Goal: Task Accomplishment & Management: Use online tool/utility

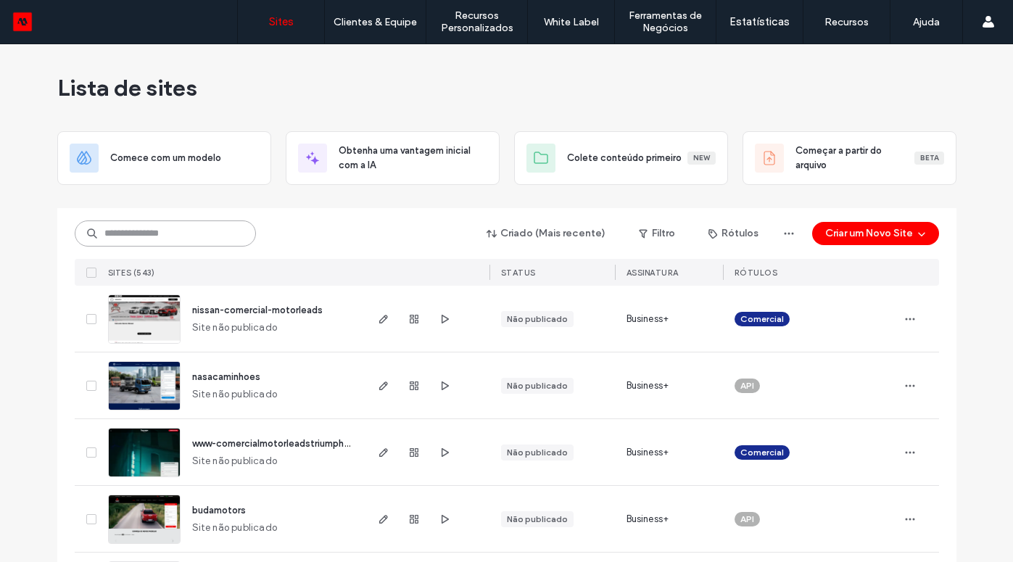
drag, startPoint x: 162, startPoint y: 234, endPoint x: 188, endPoint y: 235, distance: 26.1
click at [167, 233] on input at bounding box center [165, 233] width 181 height 26
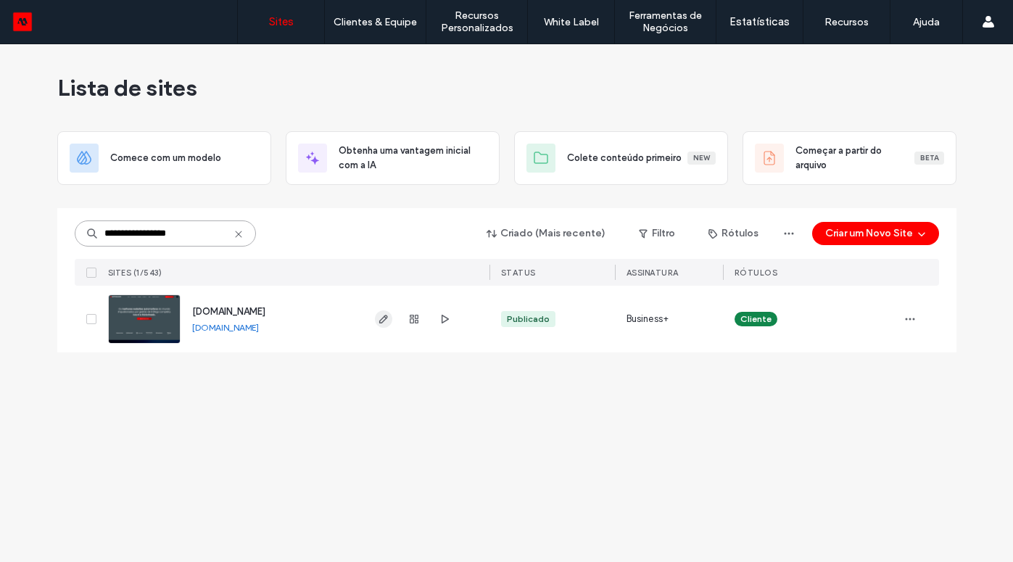
type input "**********"
click at [378, 323] on icon "button" at bounding box center [384, 319] width 12 height 12
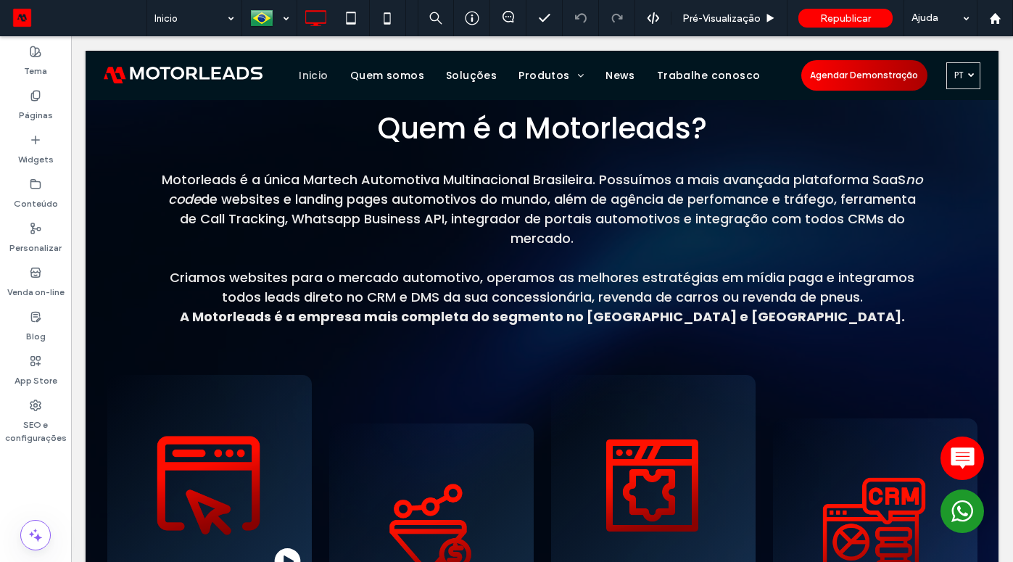
scroll to position [633, 0]
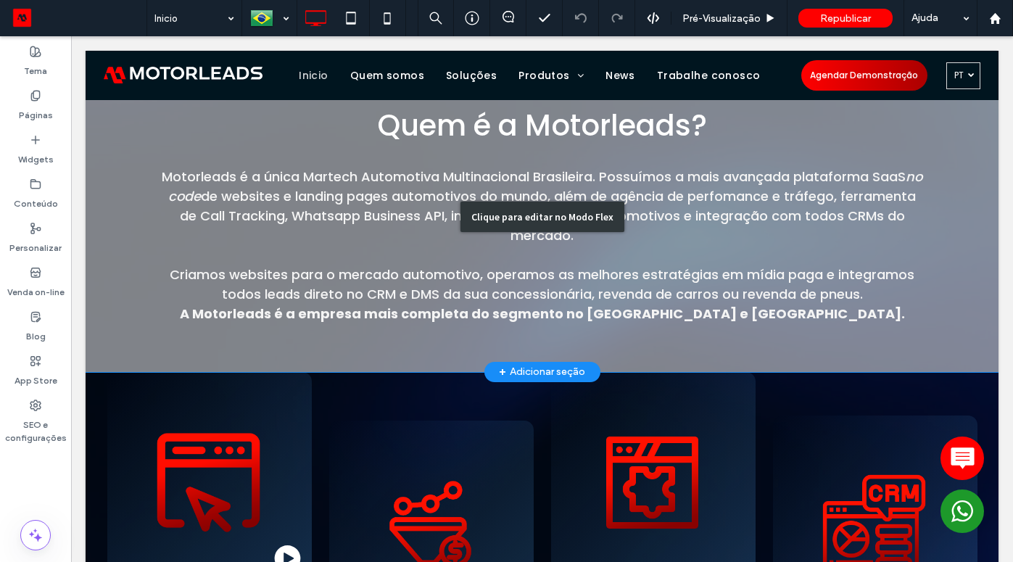
click at [699, 186] on div "Clique para editar no Modo Flex" at bounding box center [542, 217] width 912 height 310
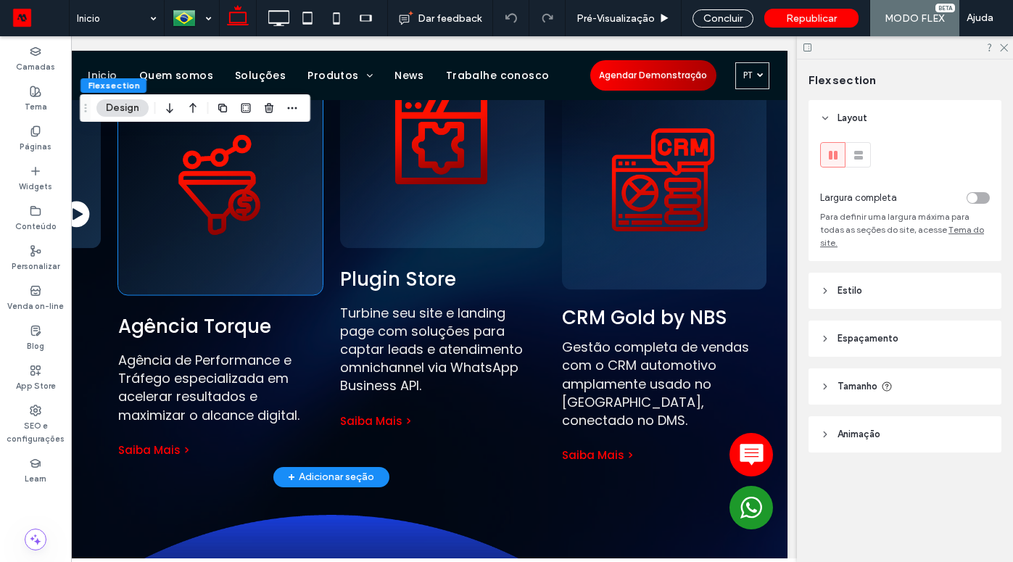
scroll to position [0, 216]
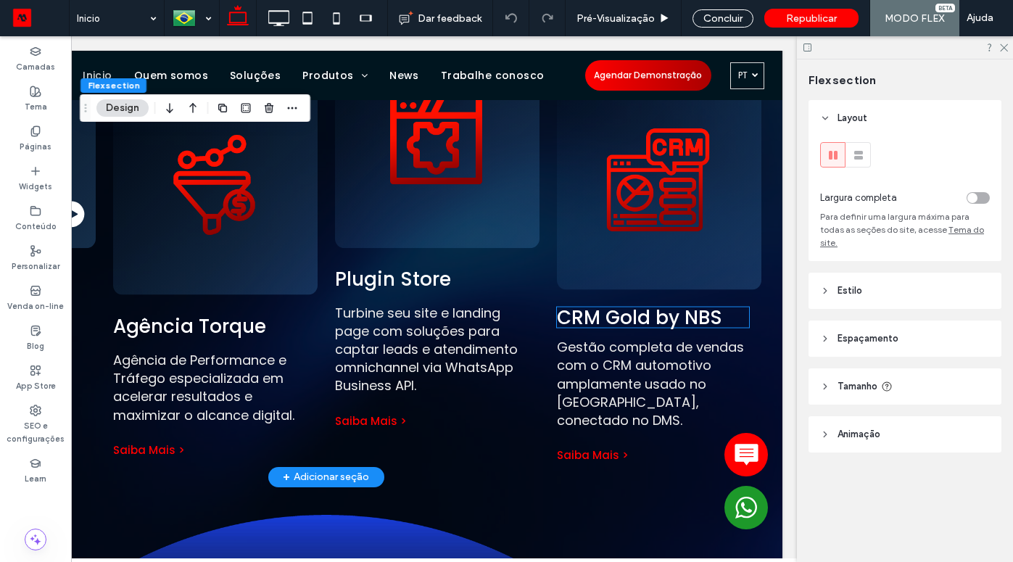
click at [610, 326] on span "CRM Gold by NBS" at bounding box center [639, 317] width 165 height 26
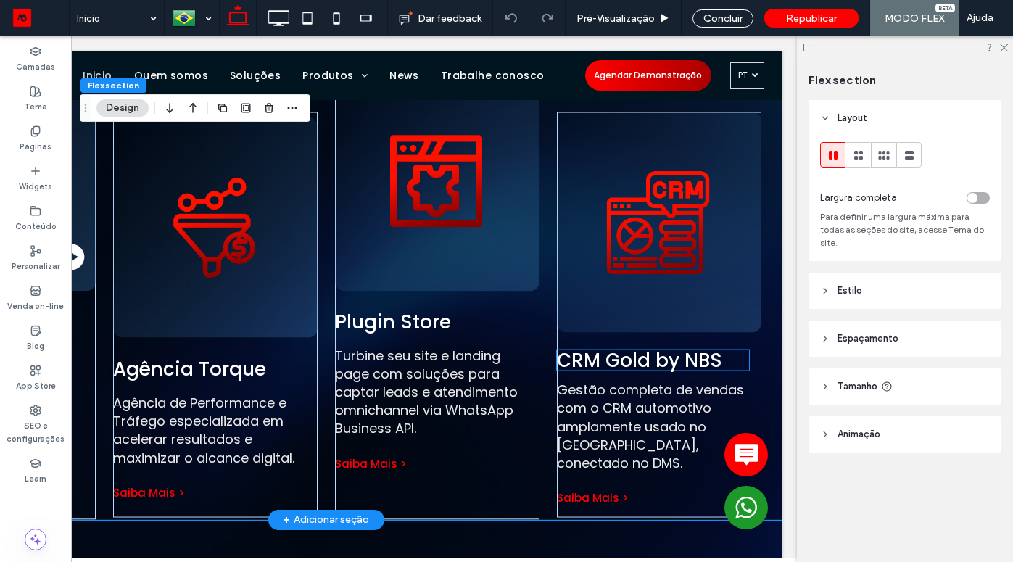
click at [631, 367] on span "CRM Gold by NBS" at bounding box center [639, 359] width 165 height 26
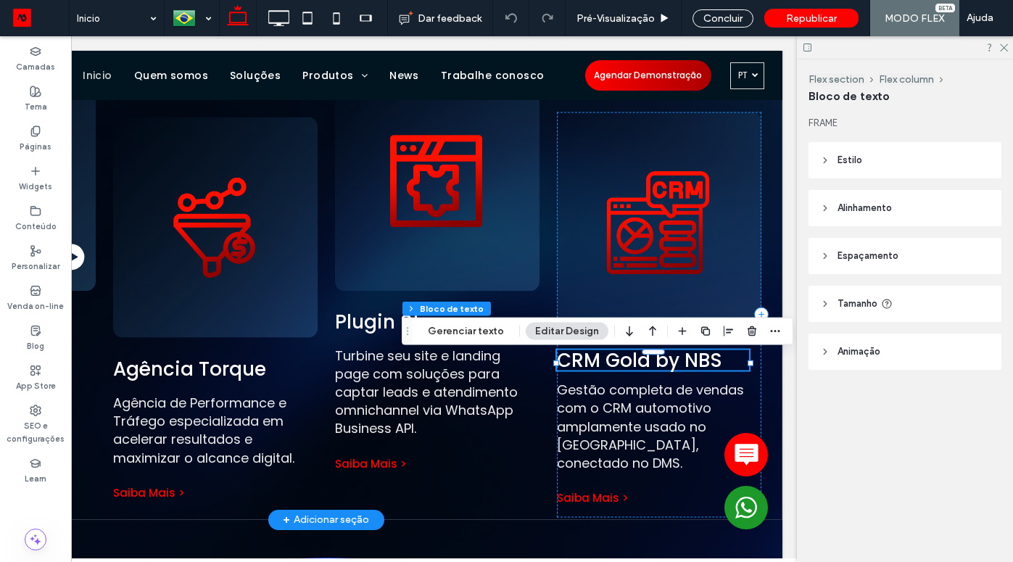
click at [631, 367] on span "CRM Gold by NBS" at bounding box center [639, 359] width 165 height 26
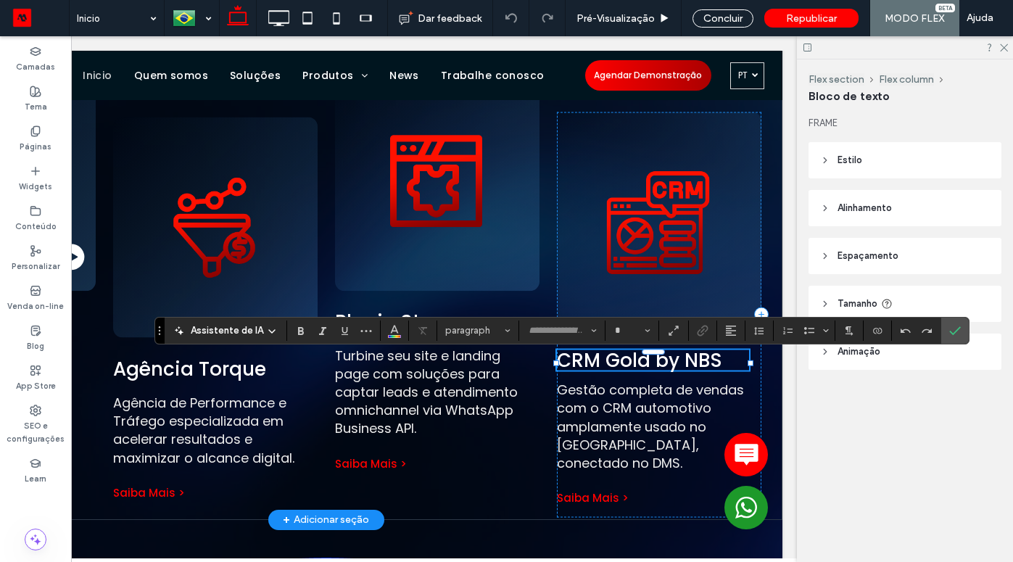
type input "*******"
type input "**"
click at [612, 366] on span "**********" at bounding box center [611, 359] width 109 height 18
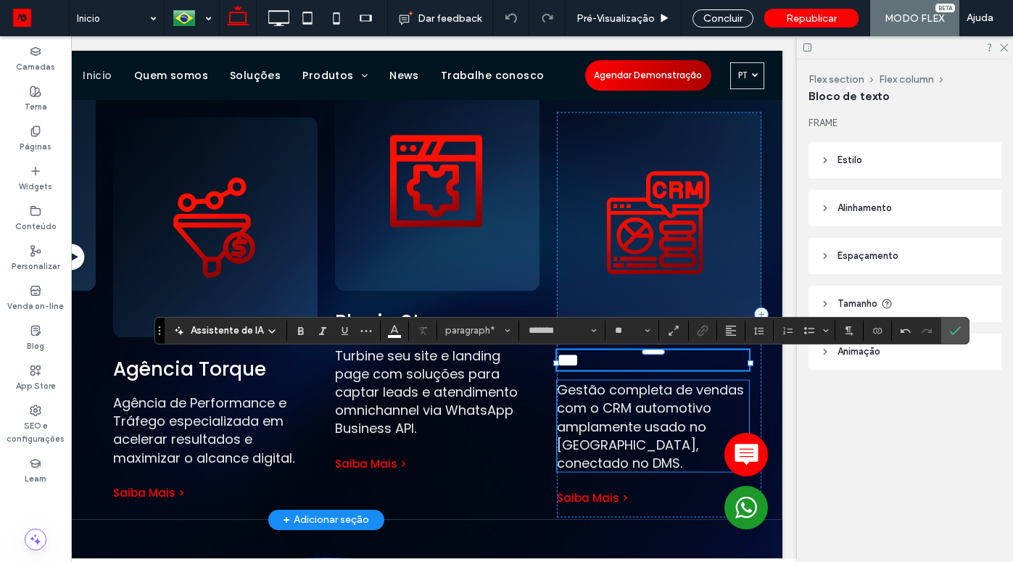
click at [602, 396] on span "Gestão completa de vendas com o CRM automotivo amplamente usado no [GEOGRAPHIC_…" at bounding box center [650, 426] width 187 height 91
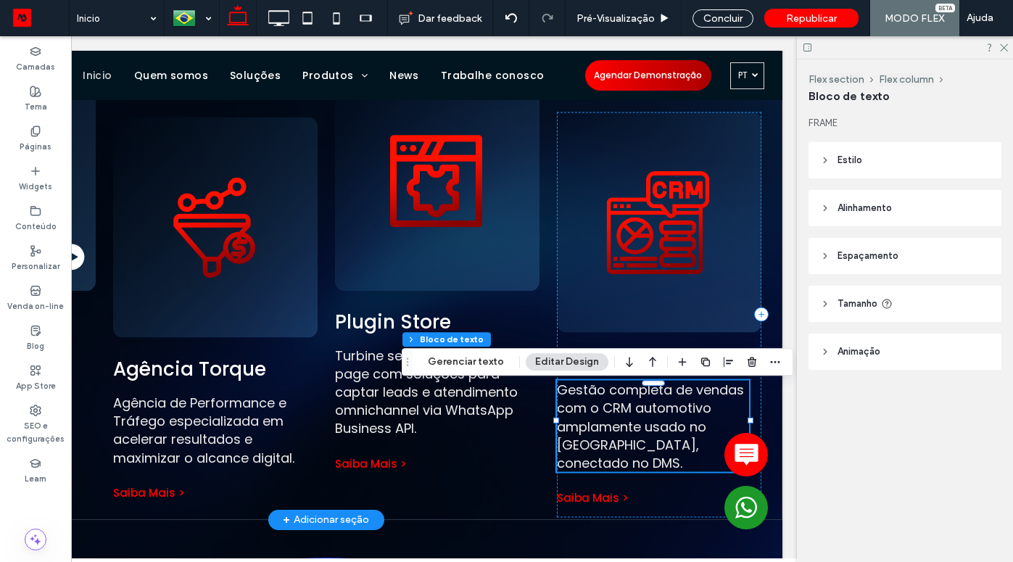
click at [586, 398] on span "Gestão completa de vendas com o CRM automotivo amplamente usado no [GEOGRAPHIC_…" at bounding box center [650, 426] width 187 height 91
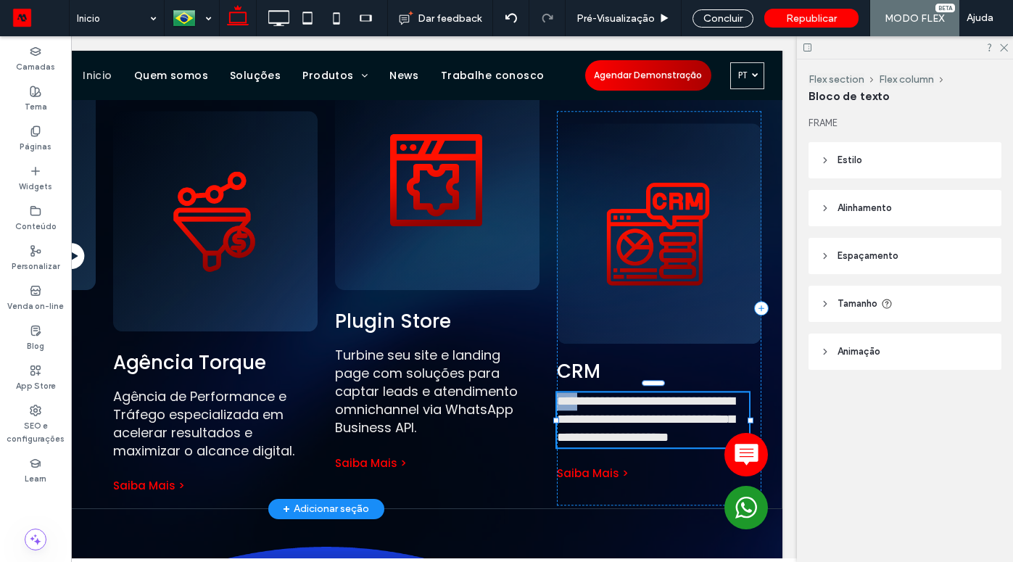
click at [586, 398] on span "**********" at bounding box center [646, 418] width 178 height 49
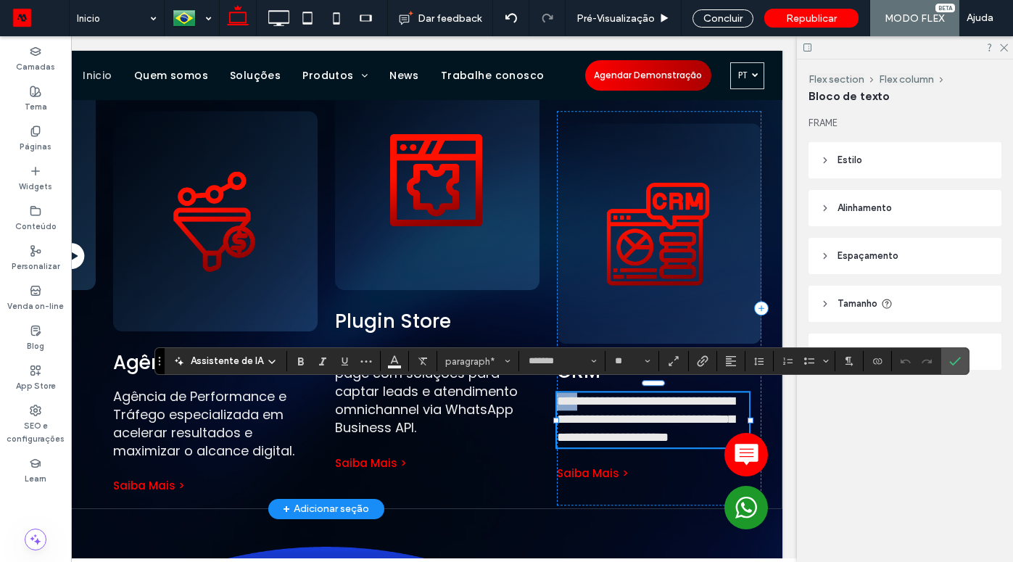
click at [586, 398] on span "**********" at bounding box center [646, 418] width 178 height 49
click at [585, 398] on span "**********" at bounding box center [646, 418] width 178 height 49
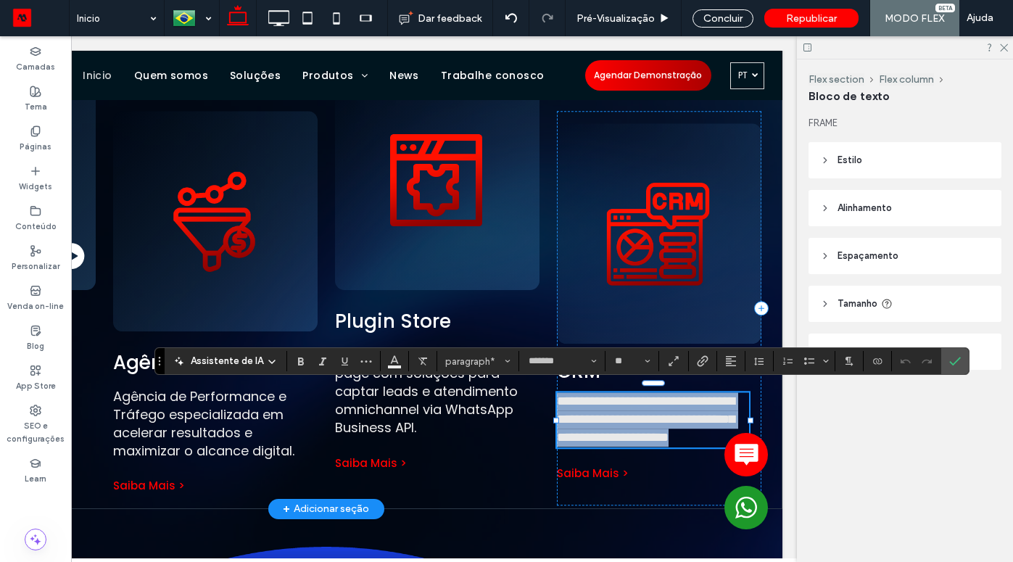
click at [585, 397] on span "**********" at bounding box center [646, 418] width 178 height 49
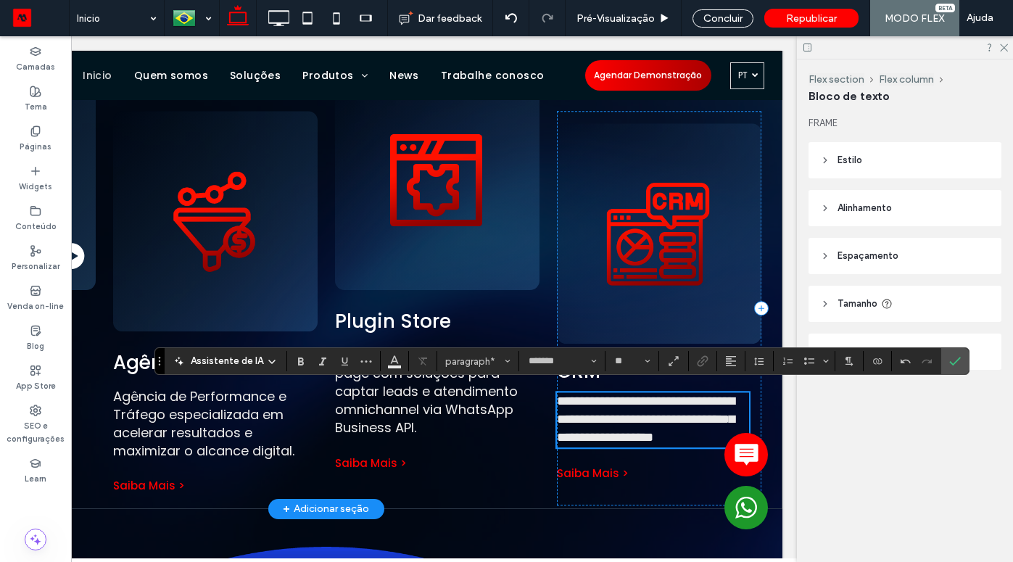
scroll to position [972, 0]
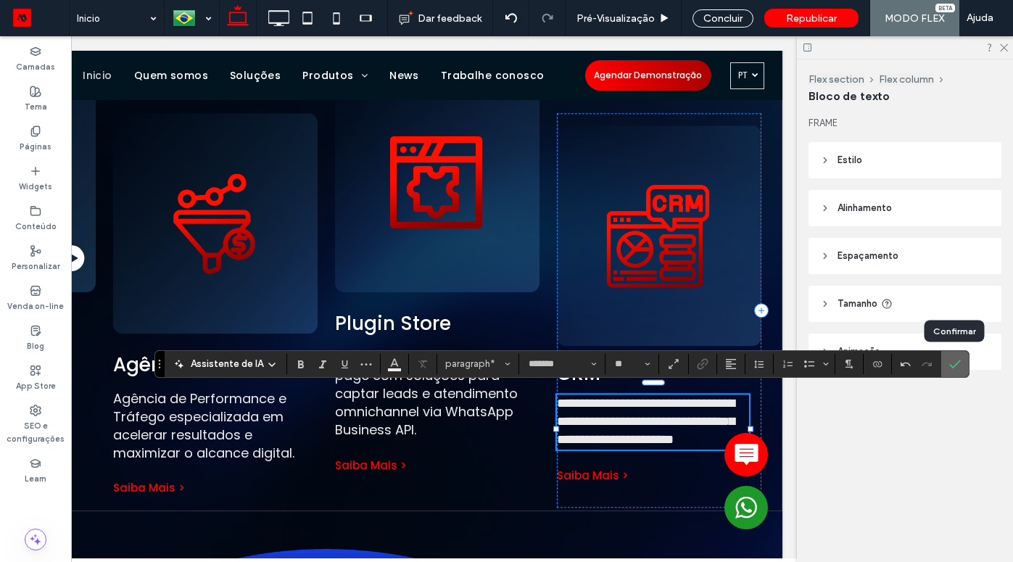
click at [949, 362] on icon "Confirmar" at bounding box center [955, 364] width 12 height 12
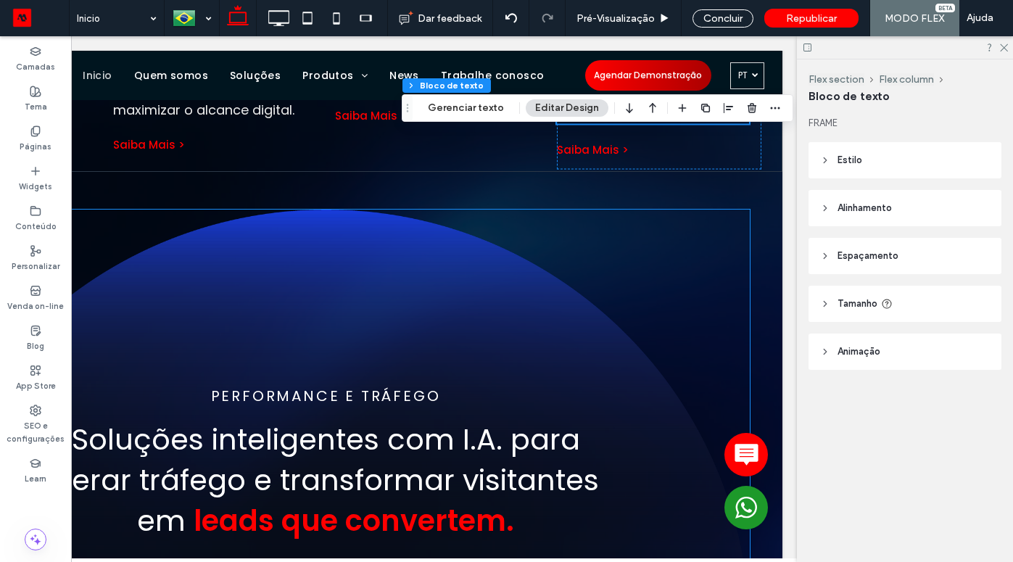
scroll to position [1331, 0]
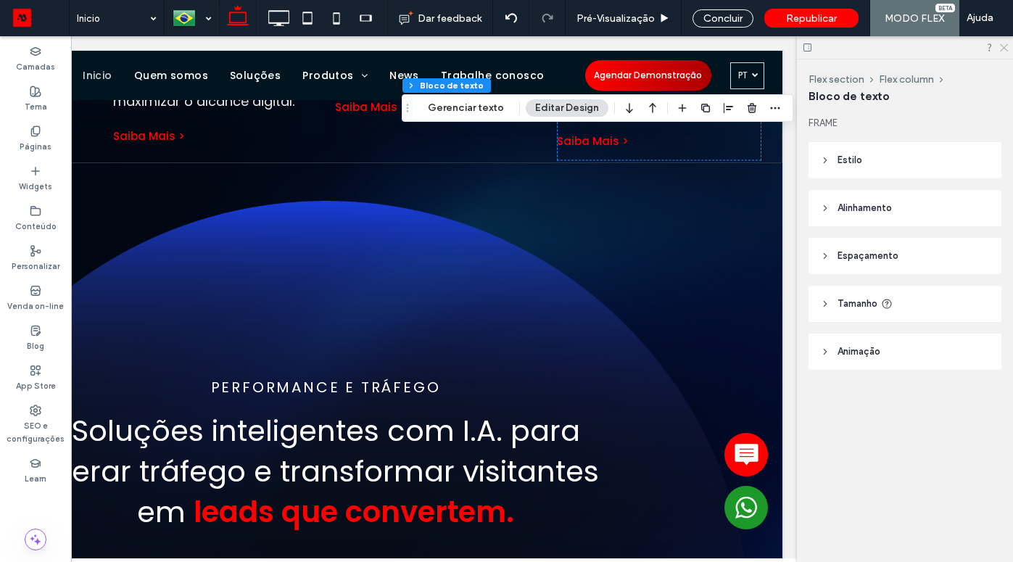
click at [1003, 46] on icon at bounding box center [1002, 46] width 9 height 9
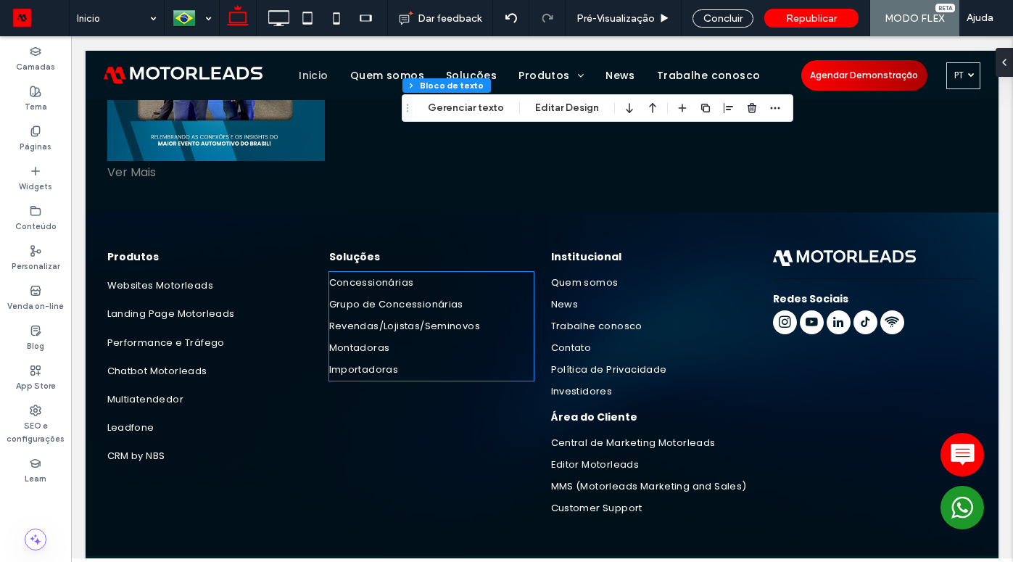
scroll to position [5383, 0]
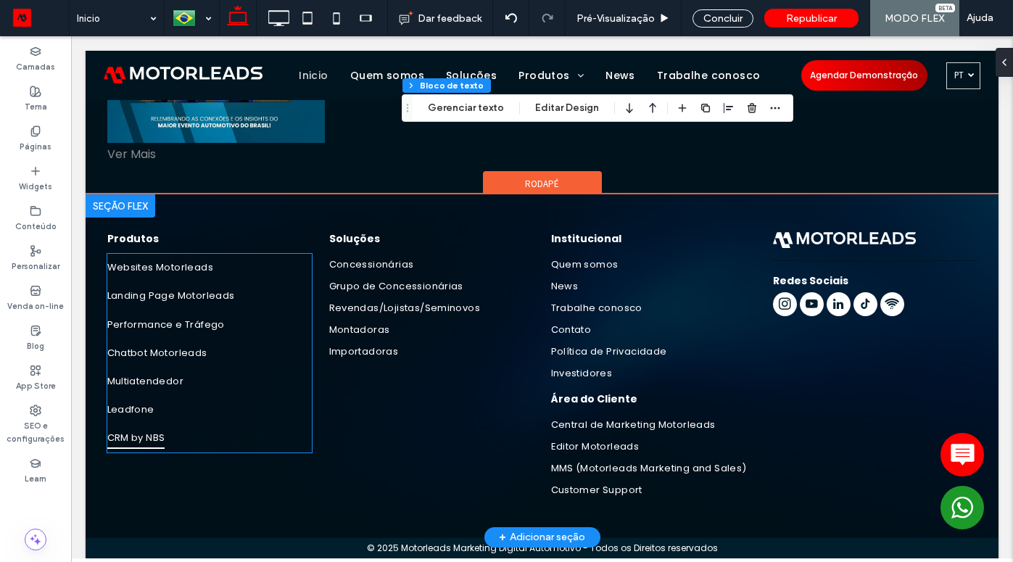
click at [139, 435] on span "CRM by NBS" at bounding box center [136, 438] width 58 height 21
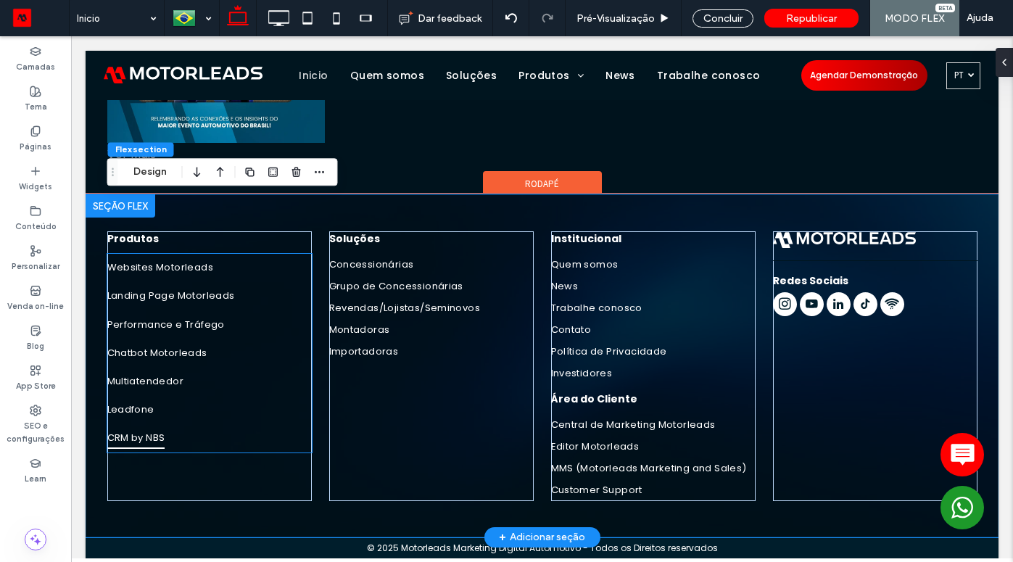
click at [136, 436] on span "CRM by NBS" at bounding box center [136, 438] width 58 height 21
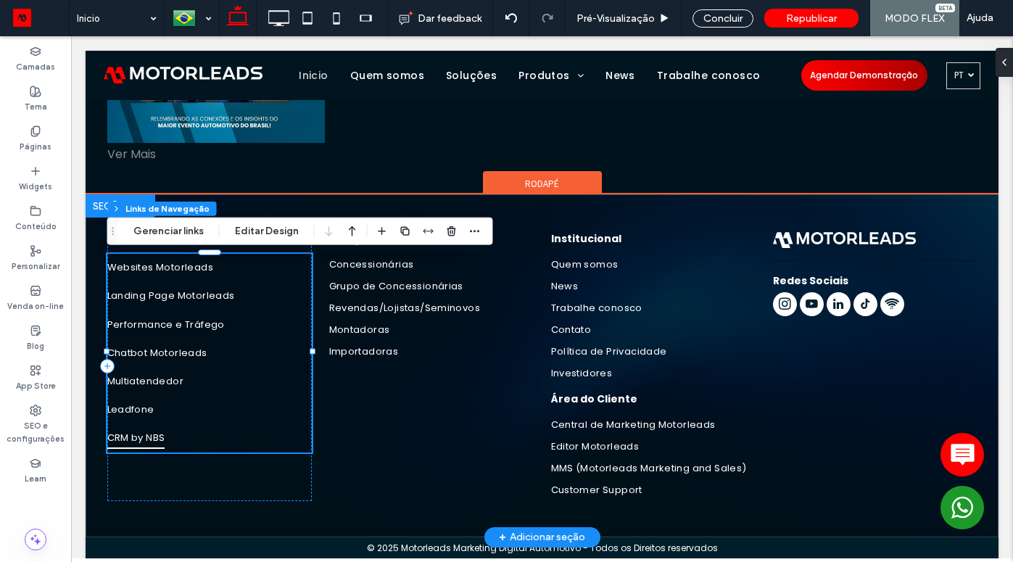
click at [141, 433] on span "CRM by NBS" at bounding box center [136, 438] width 58 height 21
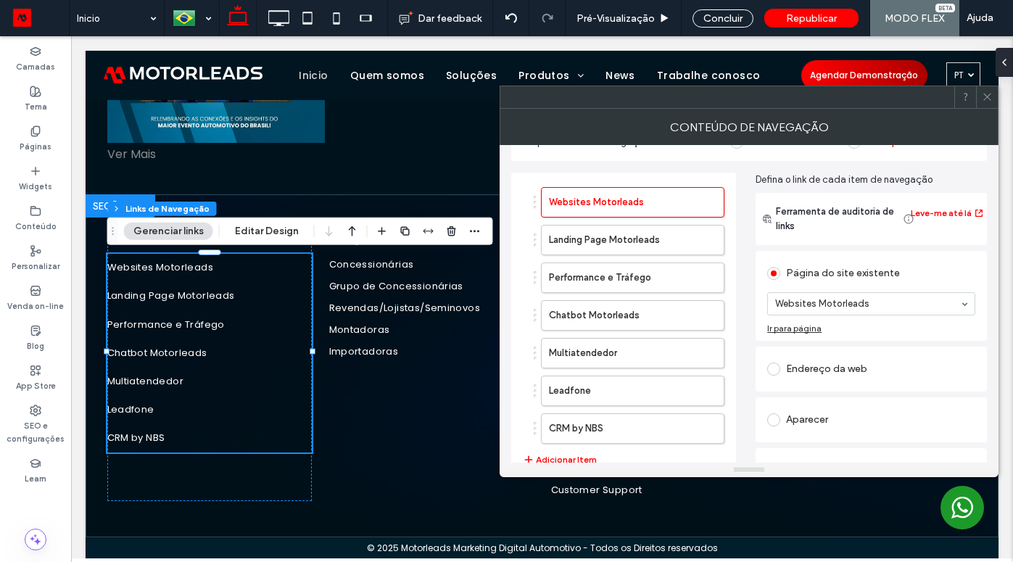
scroll to position [57, 0]
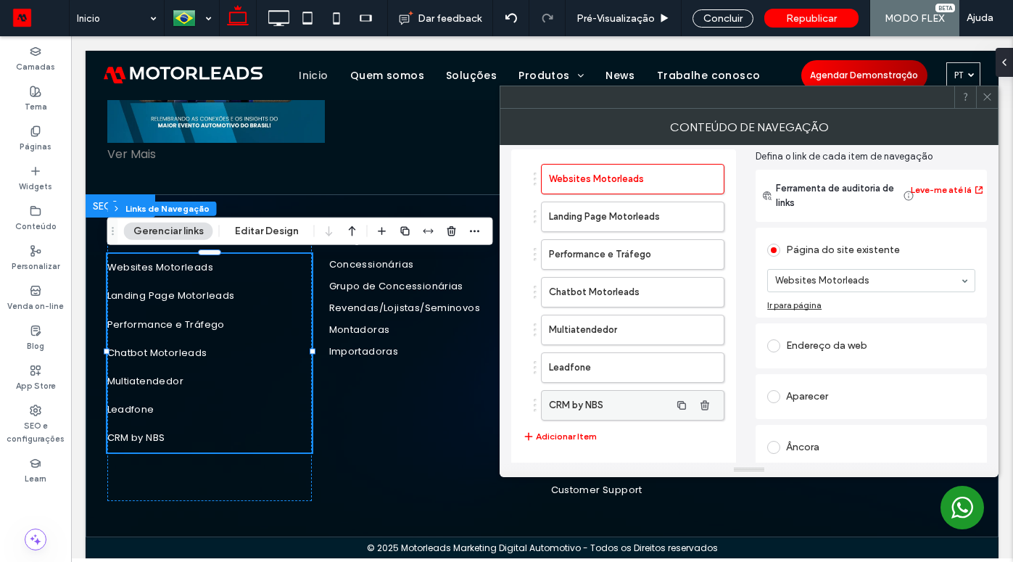
click at [592, 402] on label "CRM by NBS" at bounding box center [609, 405] width 121 height 29
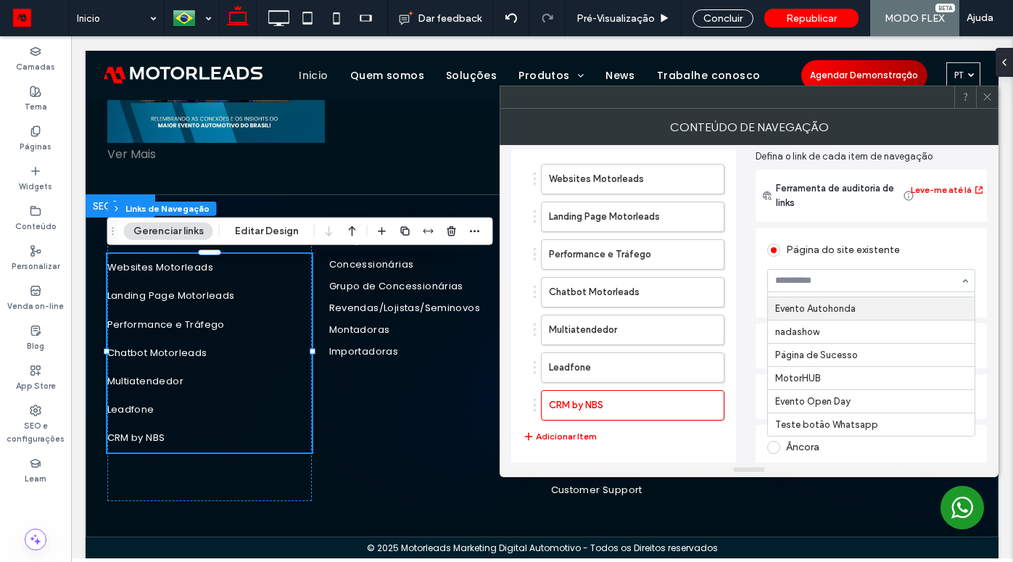
scroll to position [97, 0]
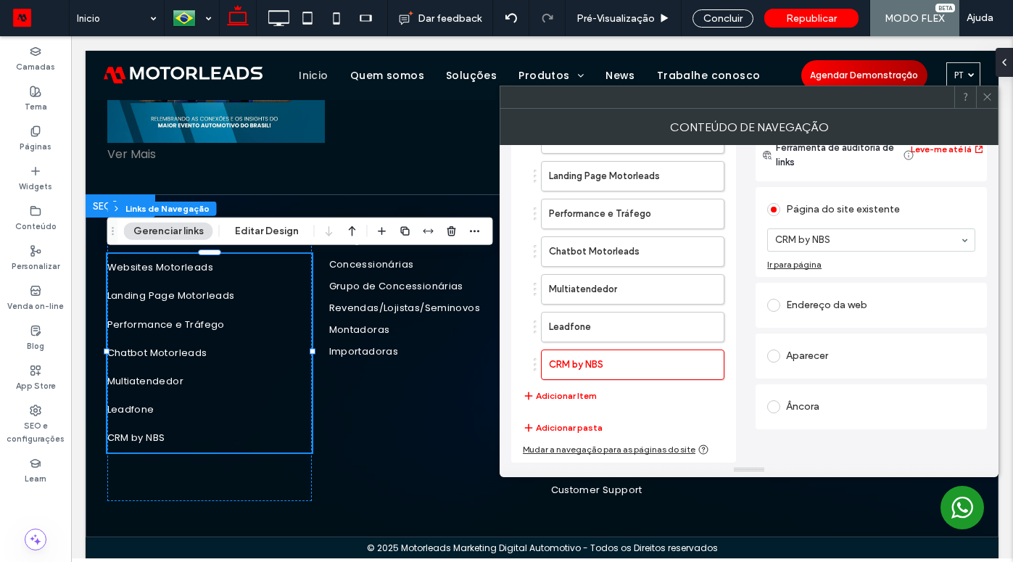
click at [966, 241] on div "CRM by NBS" at bounding box center [871, 239] width 208 height 23
click at [992, 96] on div at bounding box center [987, 97] width 22 height 22
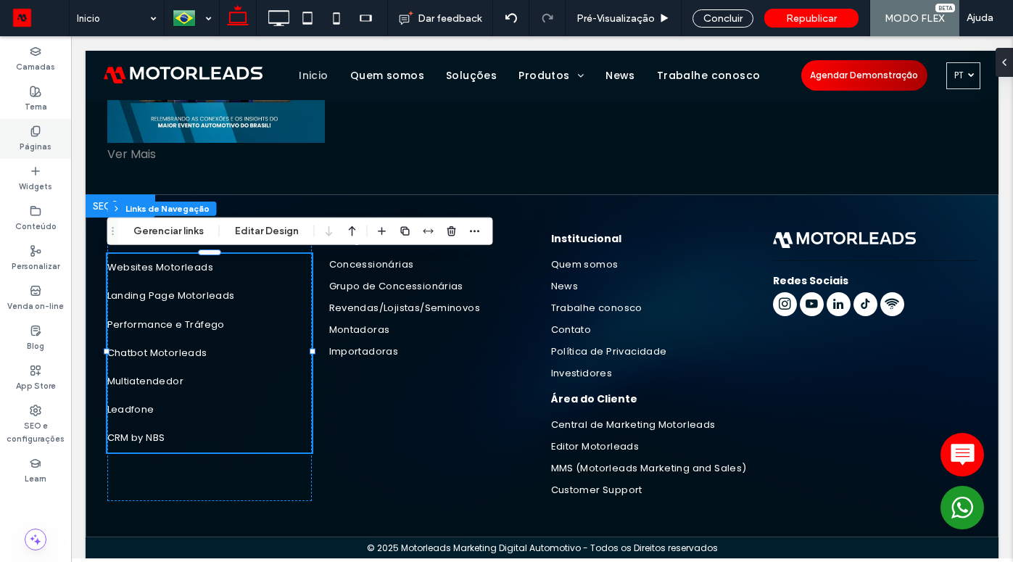
click at [28, 133] on div "Páginas" at bounding box center [35, 139] width 71 height 40
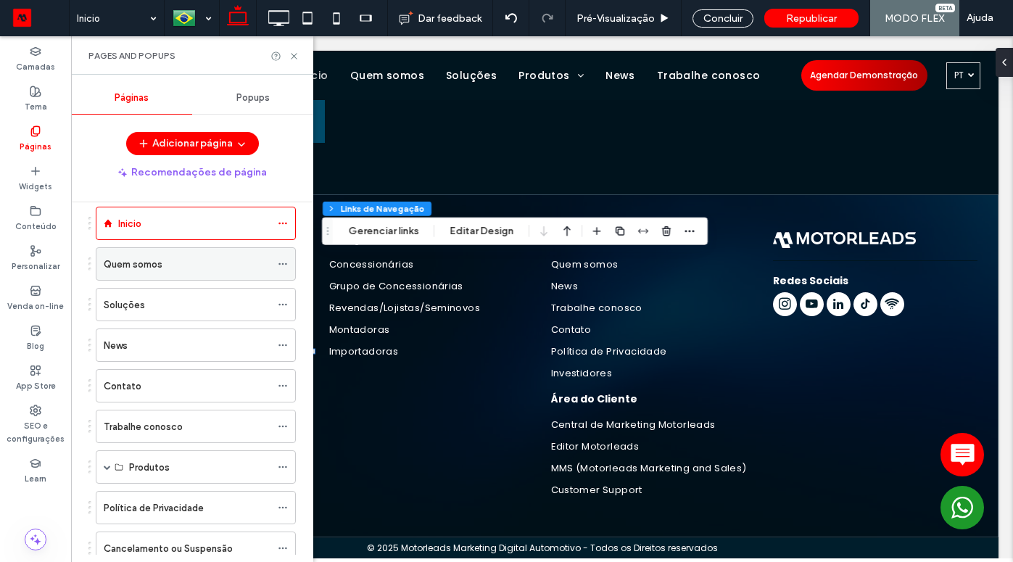
scroll to position [68, 0]
click at [137, 265] on label "Quem somos" at bounding box center [133, 262] width 59 height 25
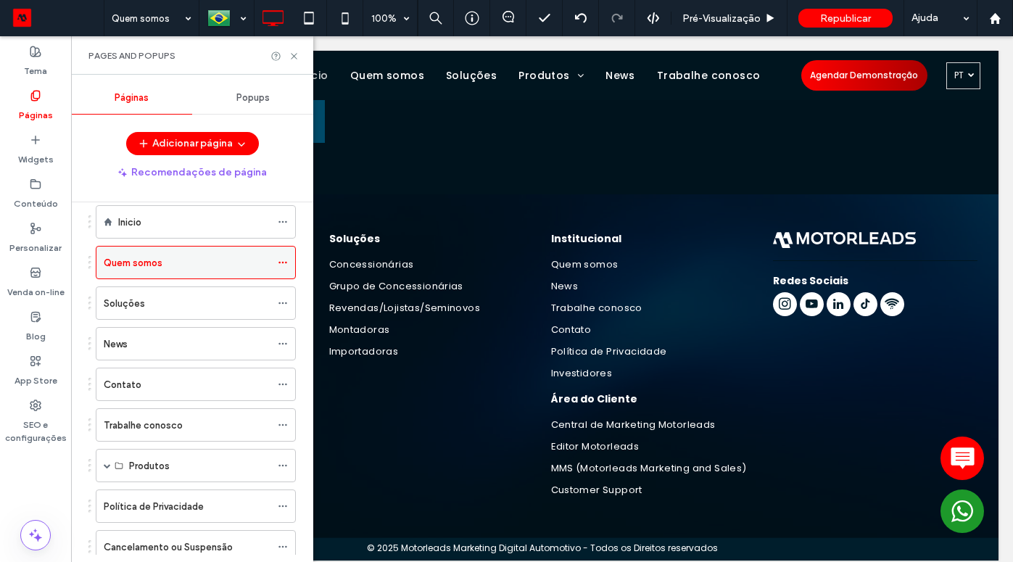
scroll to position [5379, 0]
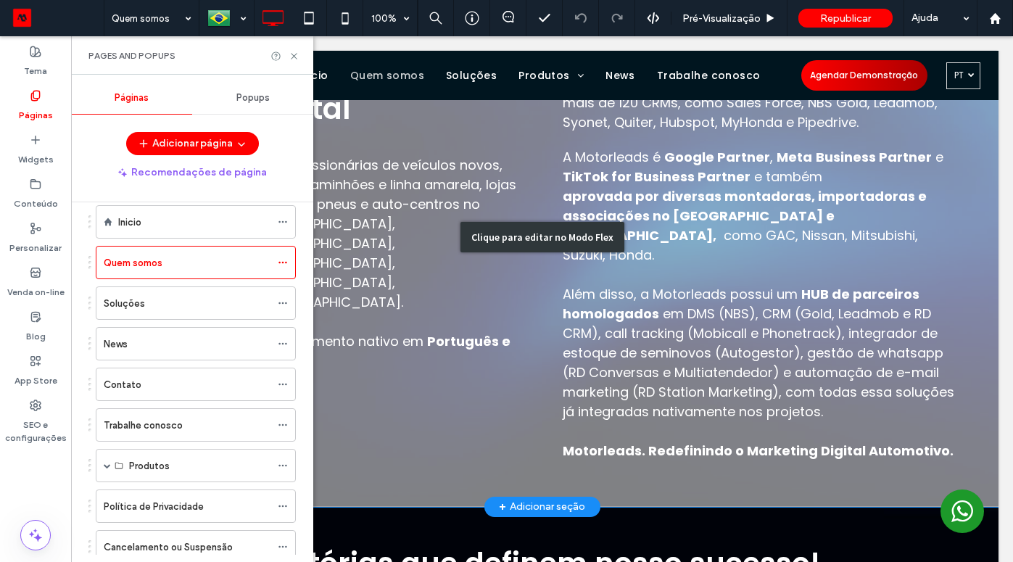
scroll to position [1151, 0]
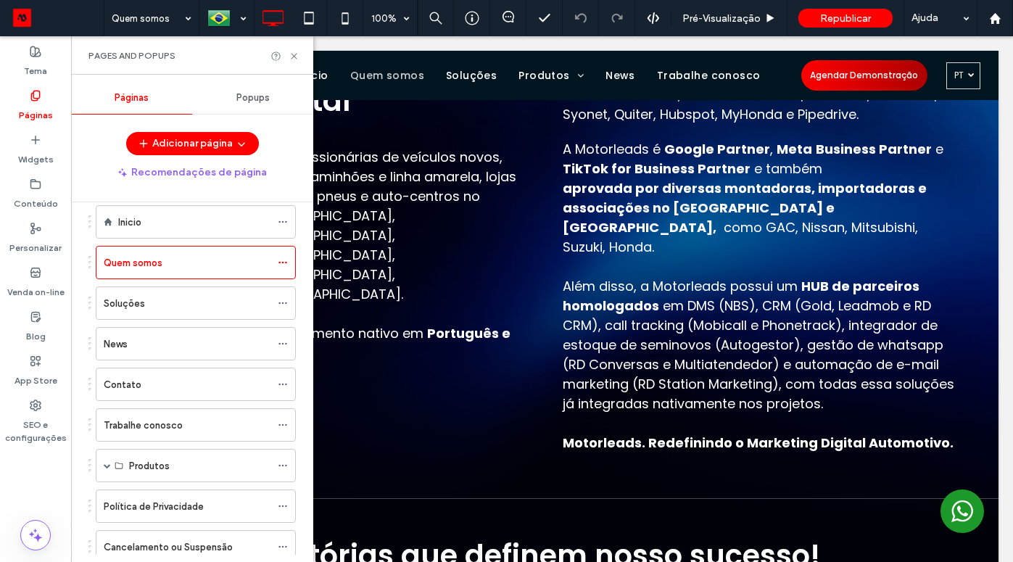
click at [146, 223] on div "Inicio" at bounding box center [194, 222] width 152 height 15
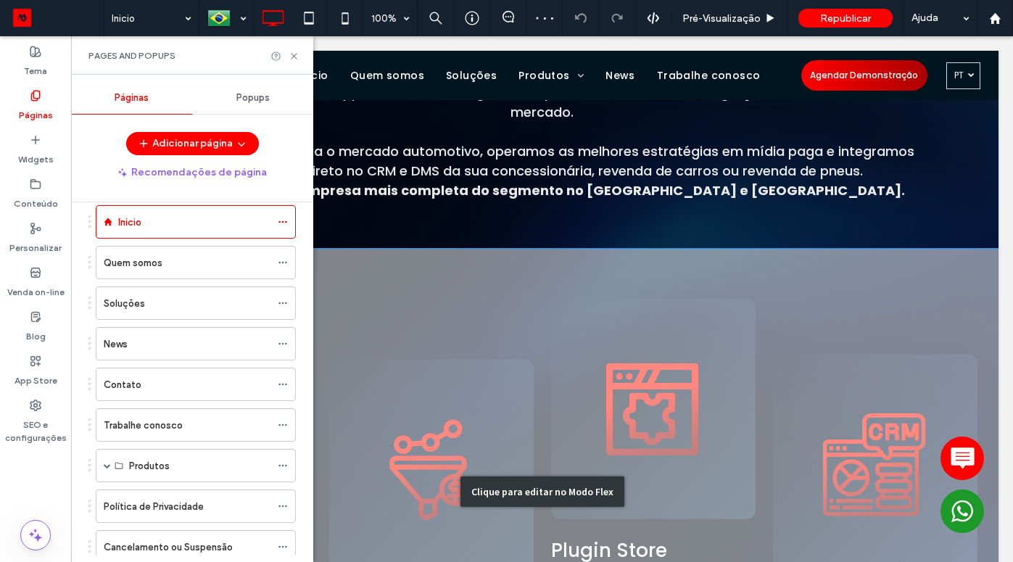
scroll to position [991, 0]
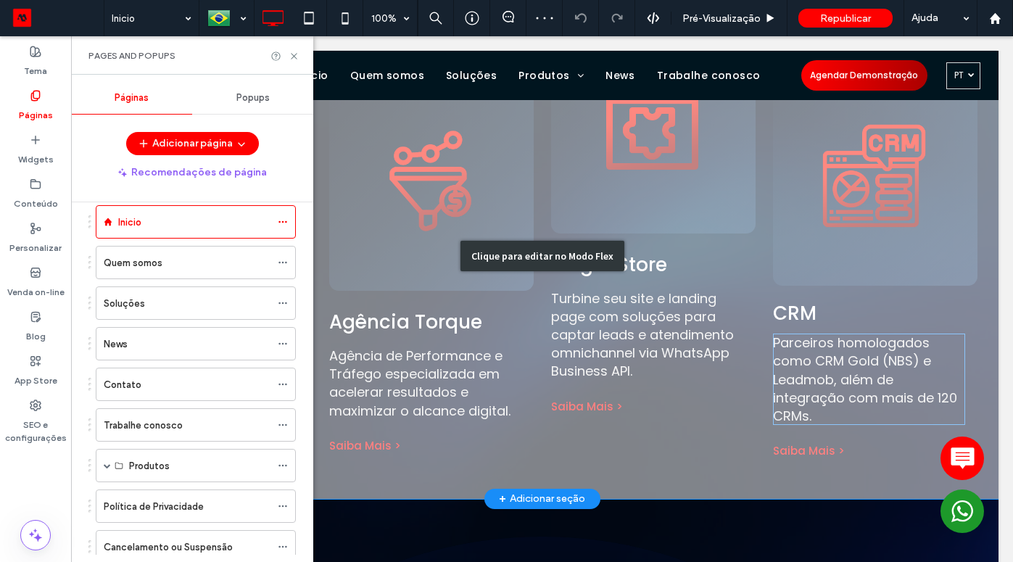
click at [836, 351] on div "Clique para editar no Modo Flex" at bounding box center [542, 256] width 912 height 486
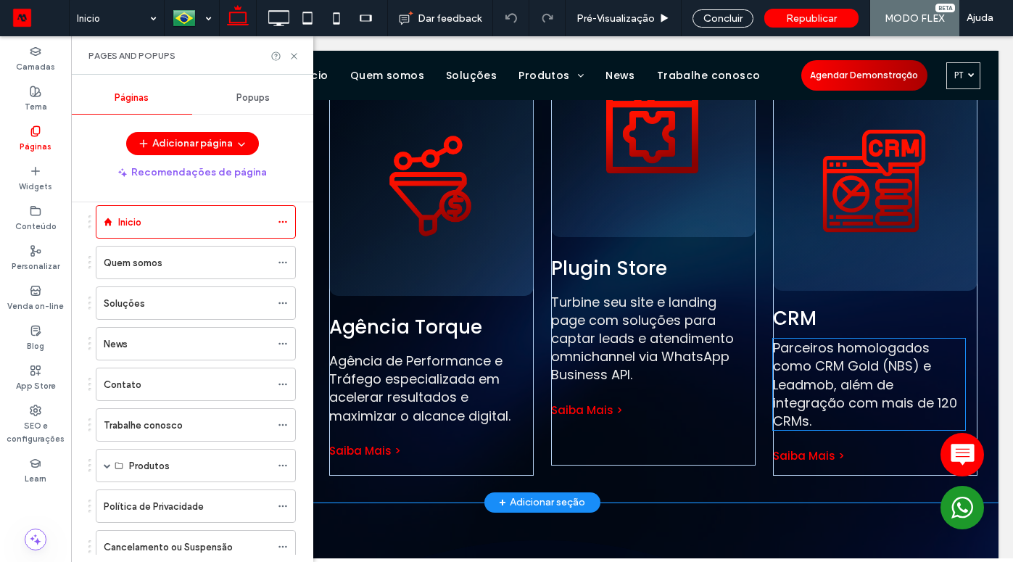
scroll to position [0, 0]
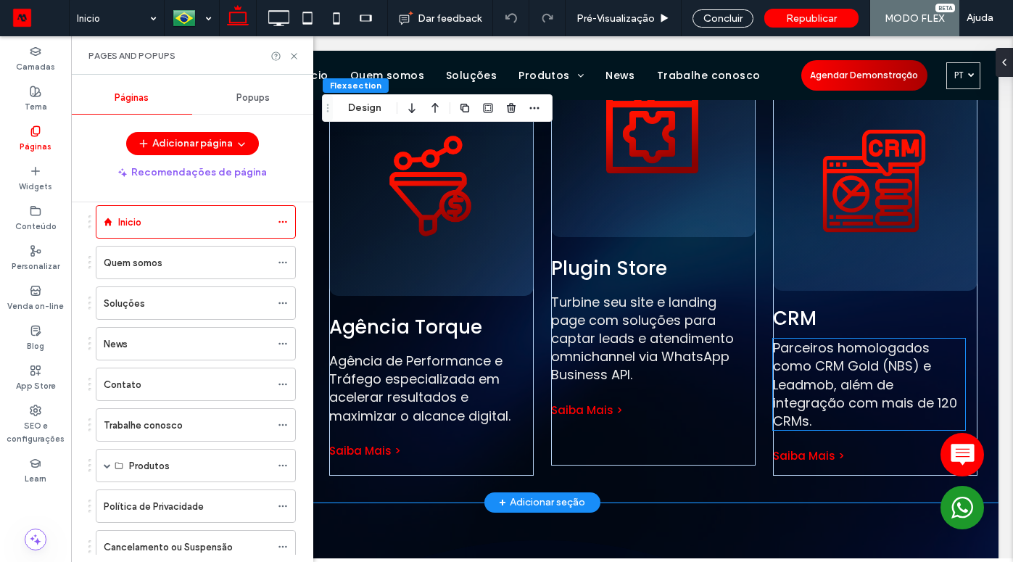
click at [918, 368] on span "Parceiros homologados como CRM Gold (NBS) e Leadmob, além de integração com mai…" at bounding box center [865, 383] width 184 height 91
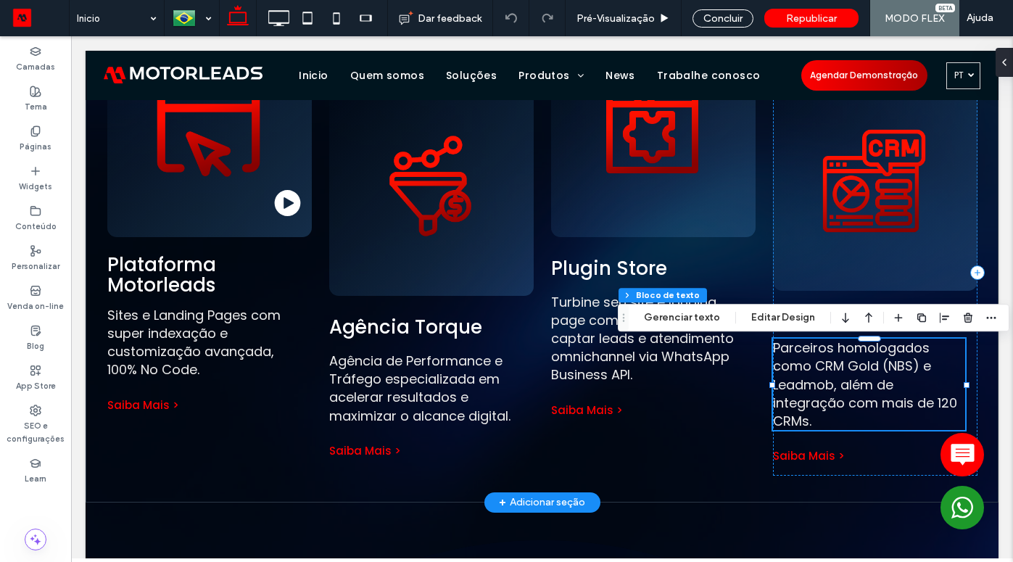
click at [923, 370] on span "Parceiros homologados como CRM Gold (NBS) e Leadmob, além de integração com mai…" at bounding box center [865, 383] width 184 height 91
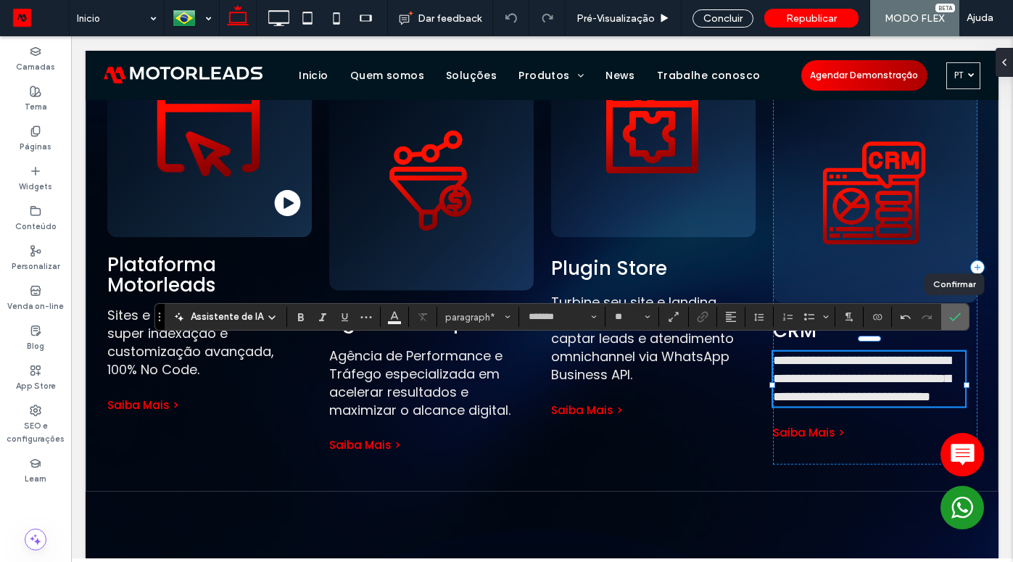
click at [952, 319] on use "Confirmar" at bounding box center [955, 317] width 12 height 9
click at [952, 316] on icon "Confirmar" at bounding box center [955, 317] width 12 height 12
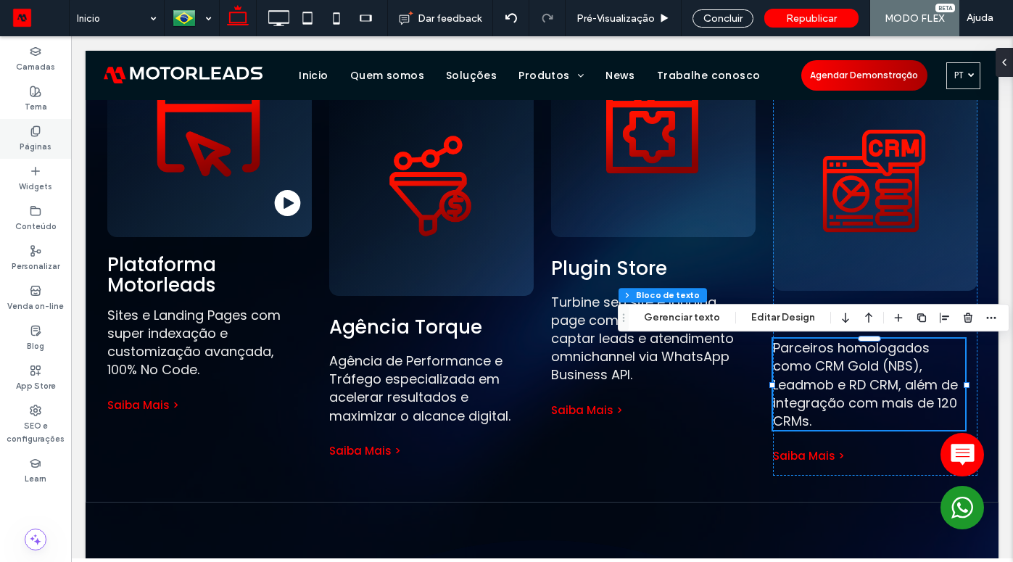
click at [33, 134] on icon at bounding box center [36, 131] width 12 height 12
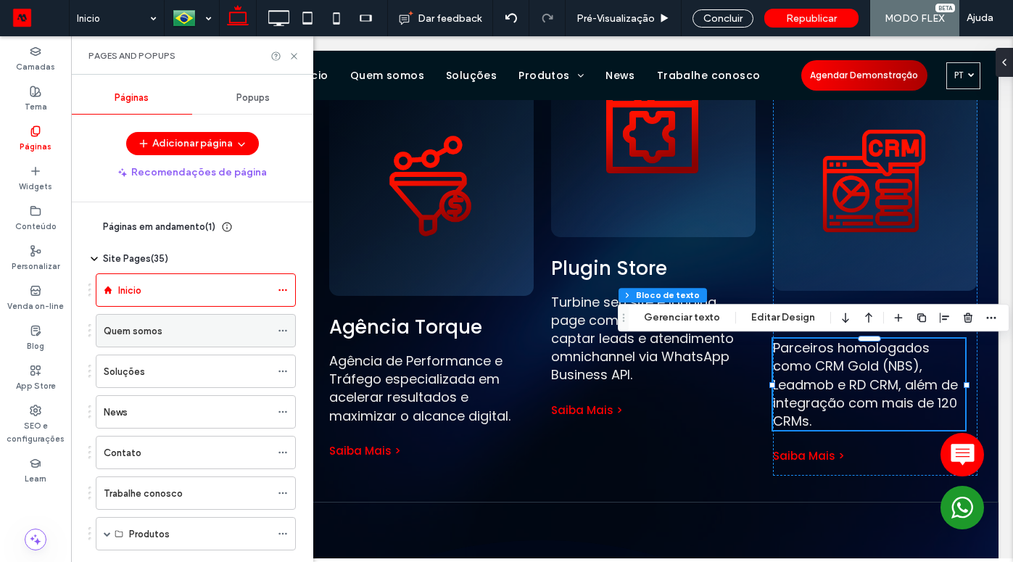
click at [143, 330] on label "Quem somos" at bounding box center [133, 330] width 59 height 25
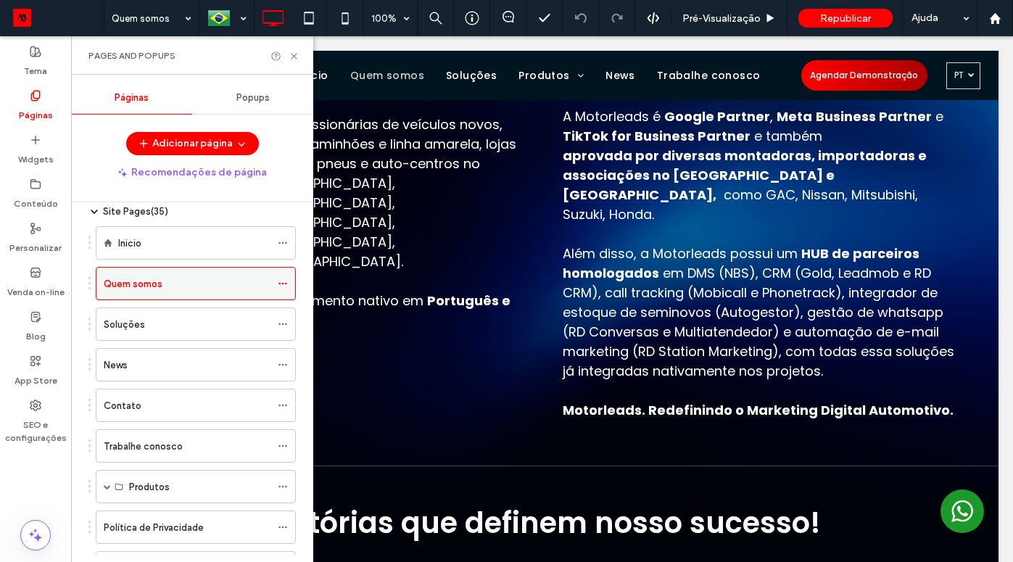
scroll to position [60, 0]
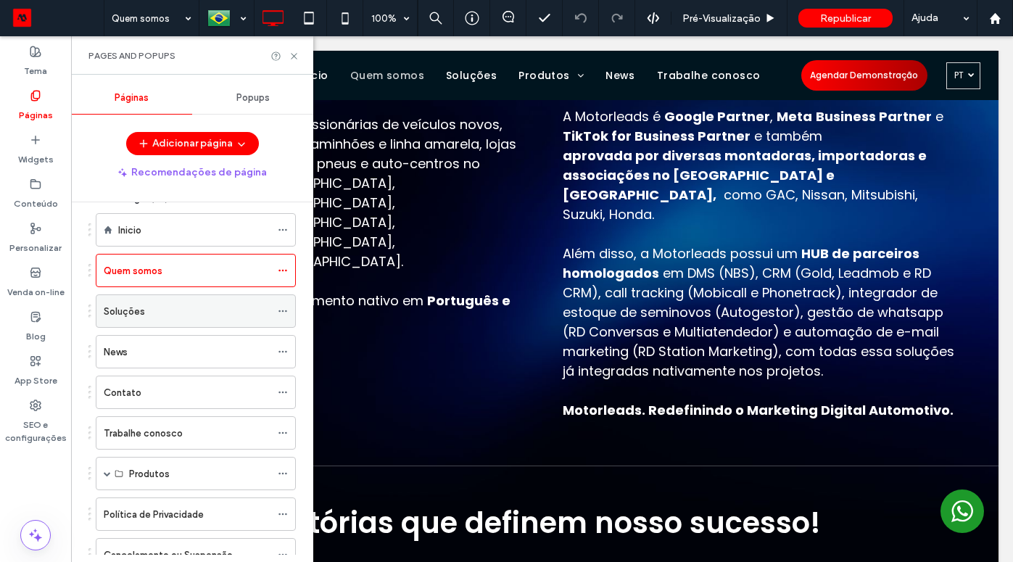
click at [176, 308] on div "Soluções" at bounding box center [187, 311] width 167 height 15
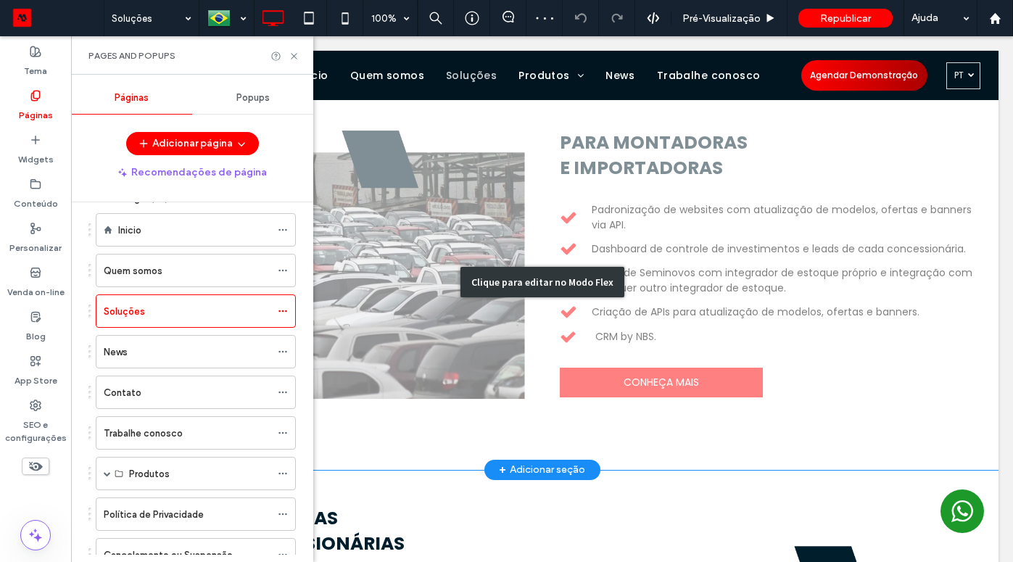
scroll to position [241, 0]
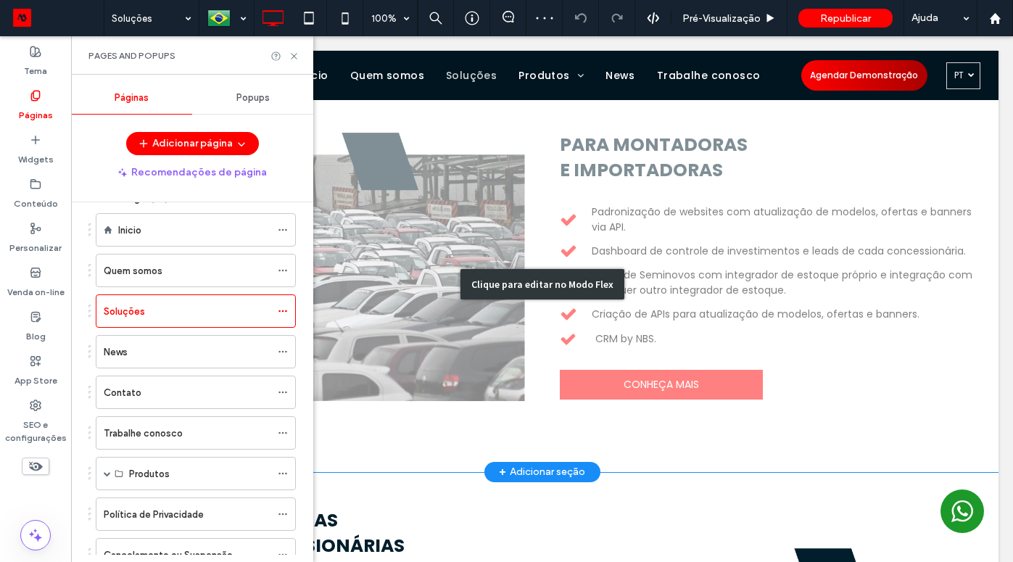
click at [664, 263] on div "Clique para editar no Modo Flex" at bounding box center [542, 283] width 912 height 375
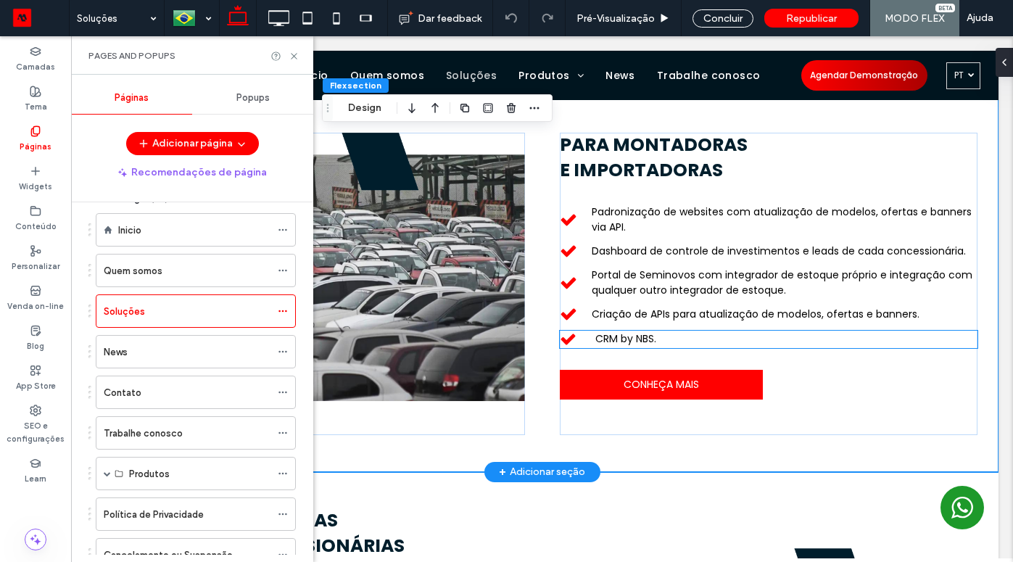
click at [607, 338] on span "CRM by NBS." at bounding box center [625, 338] width 61 height 14
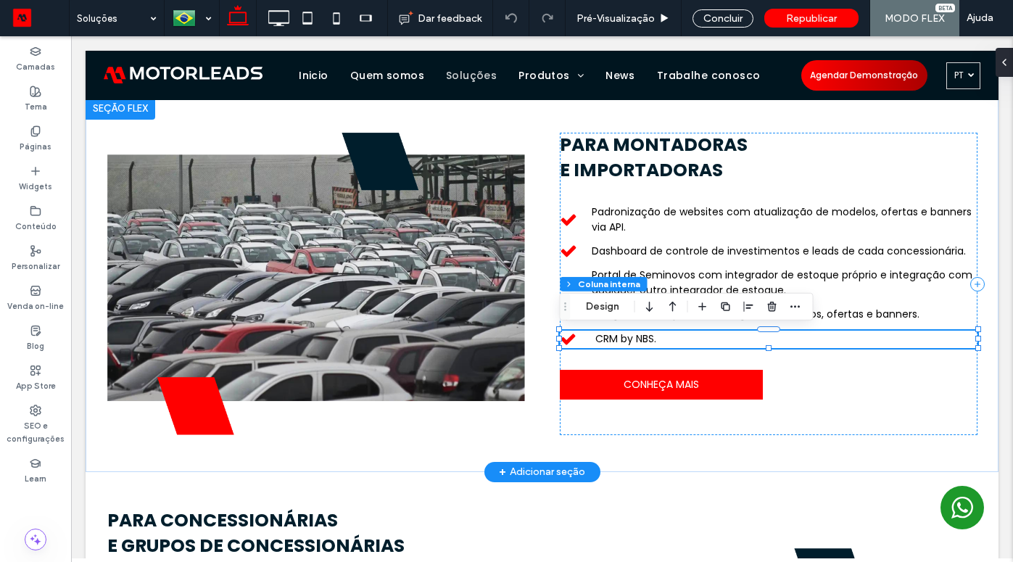
click at [601, 339] on span "CRM by NBS." at bounding box center [625, 338] width 61 height 14
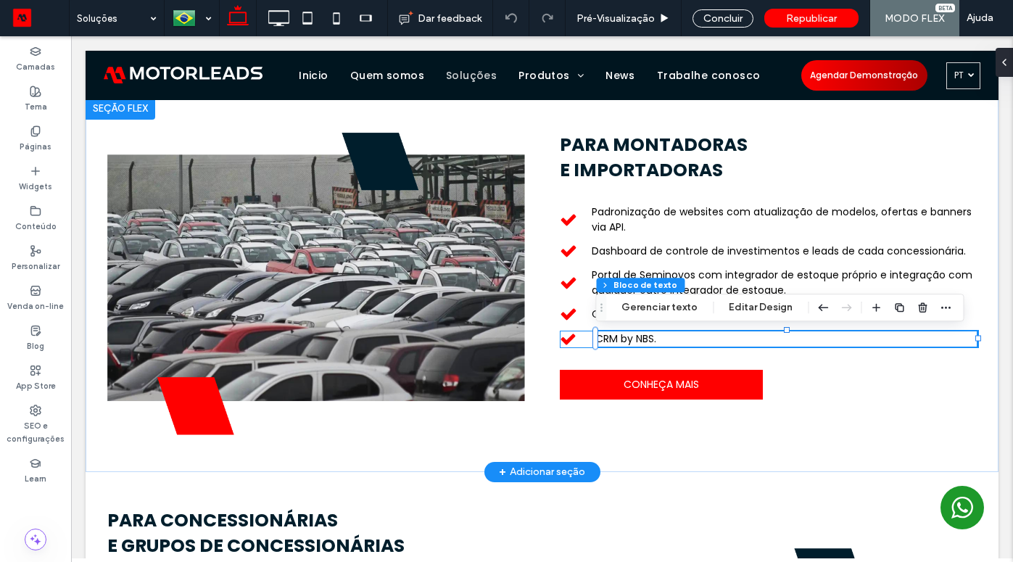
click at [601, 339] on span "CRM by NBS." at bounding box center [625, 338] width 61 height 14
type input "*******"
type input "**"
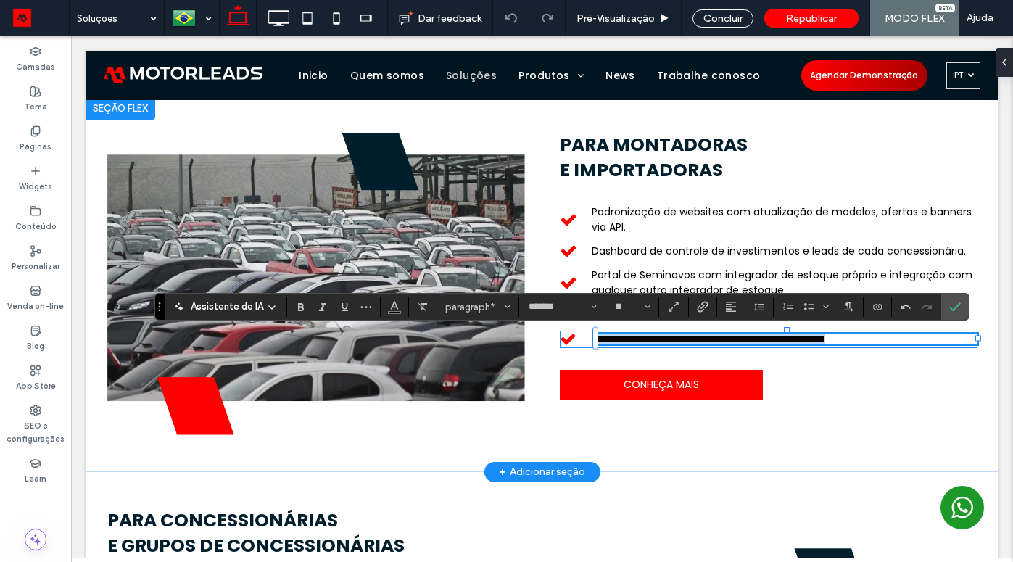
copy span "**********"
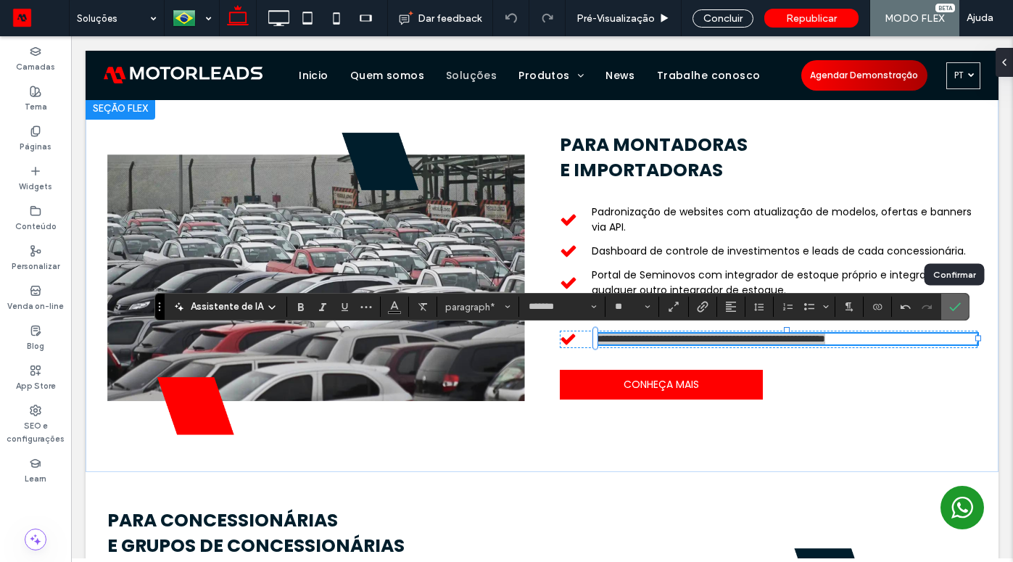
click at [949, 306] on icon "Confirmar" at bounding box center [955, 307] width 12 height 12
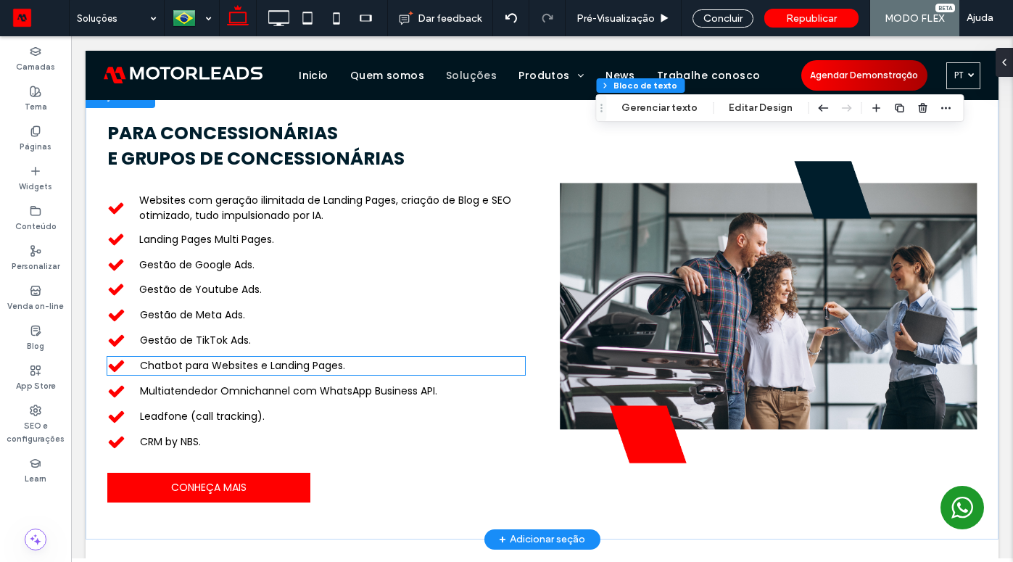
scroll to position [632, 0]
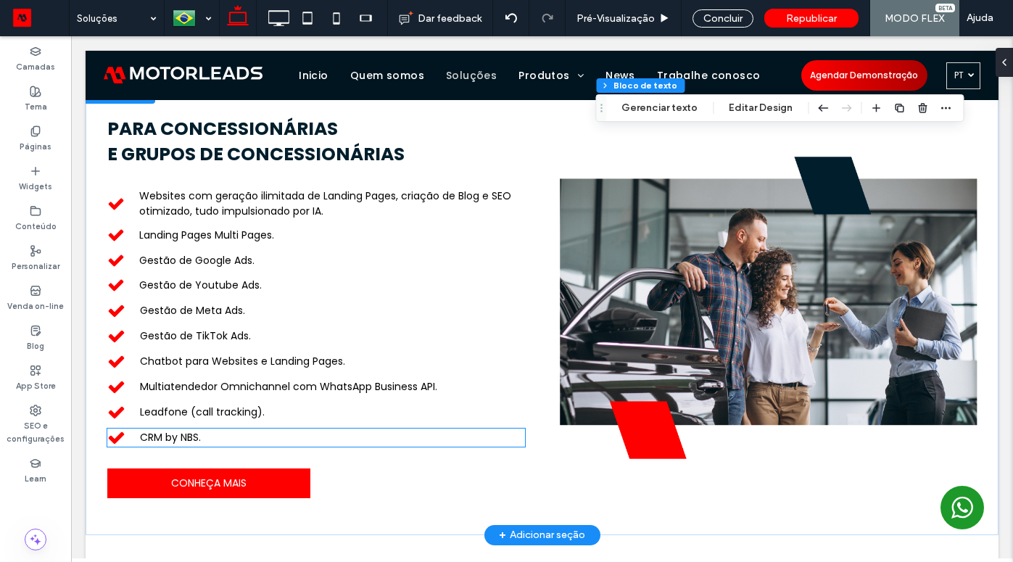
click at [159, 436] on span "CRM by NBS." at bounding box center [170, 437] width 61 height 14
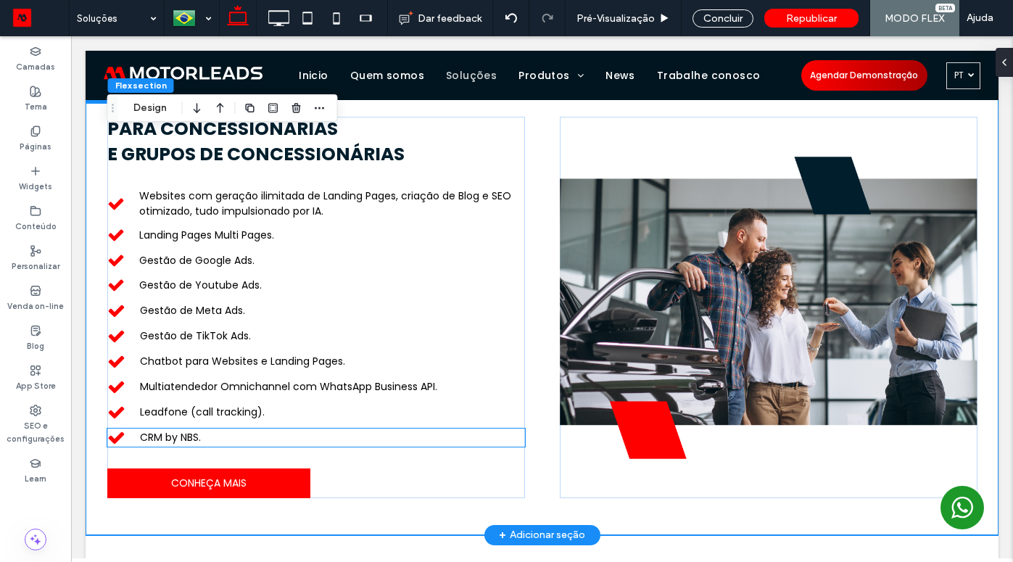
click at [156, 434] on span "CRM by NBS." at bounding box center [170, 437] width 61 height 14
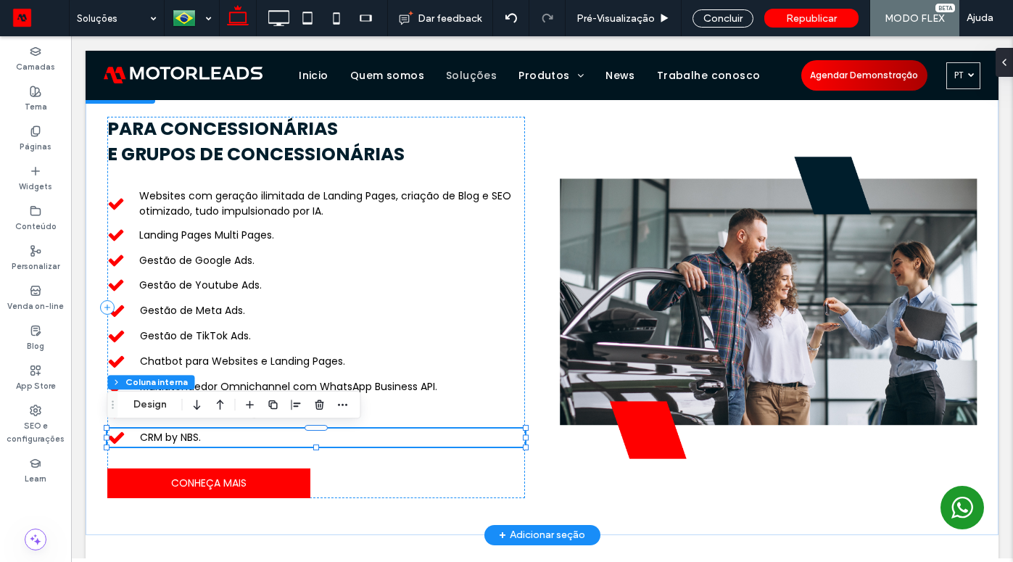
click at [156, 434] on span "CRM by NBS." at bounding box center [170, 437] width 61 height 14
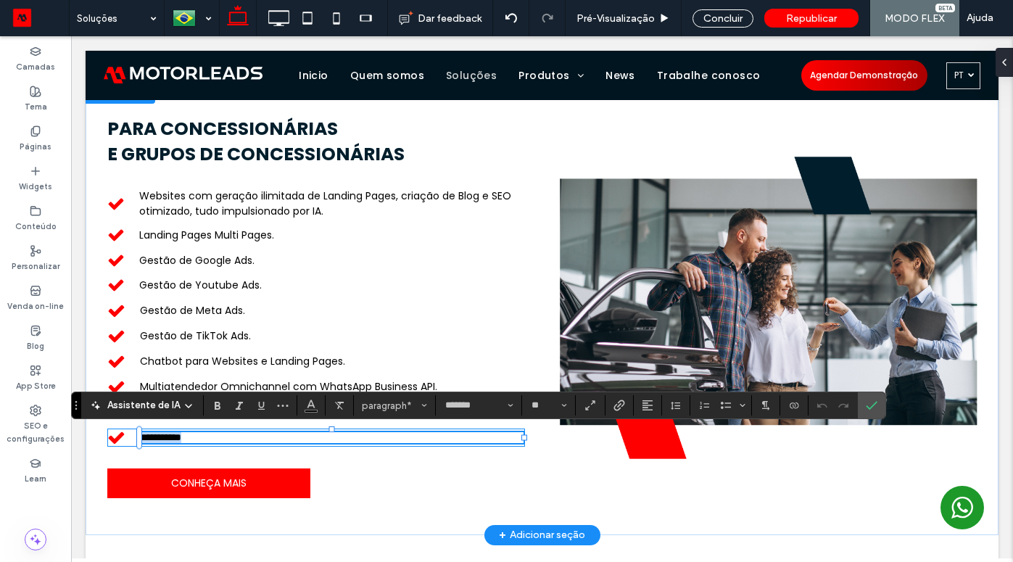
paste div
type input "**"
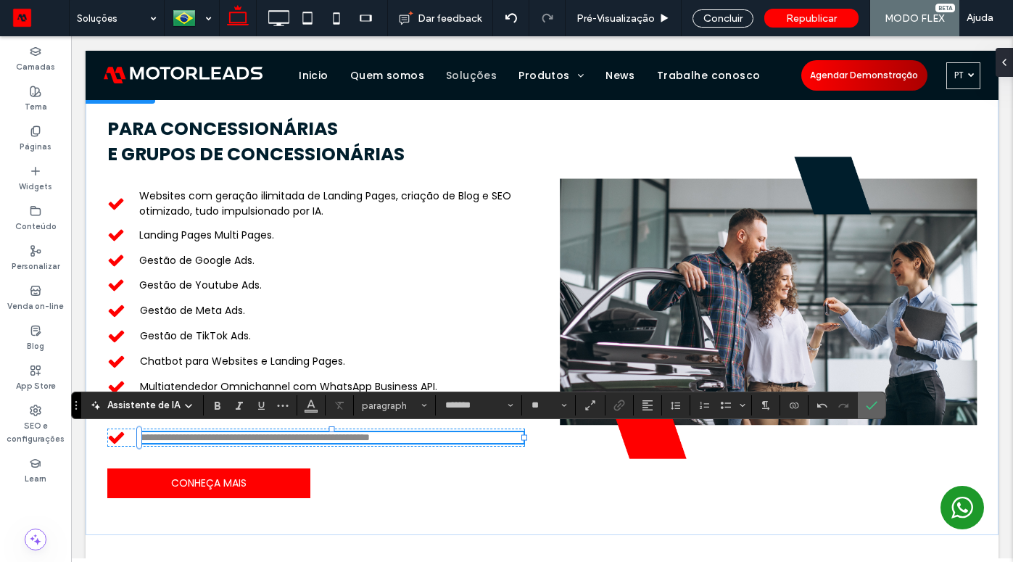
click at [874, 407] on icon "Confirmar" at bounding box center [871, 405] width 12 height 12
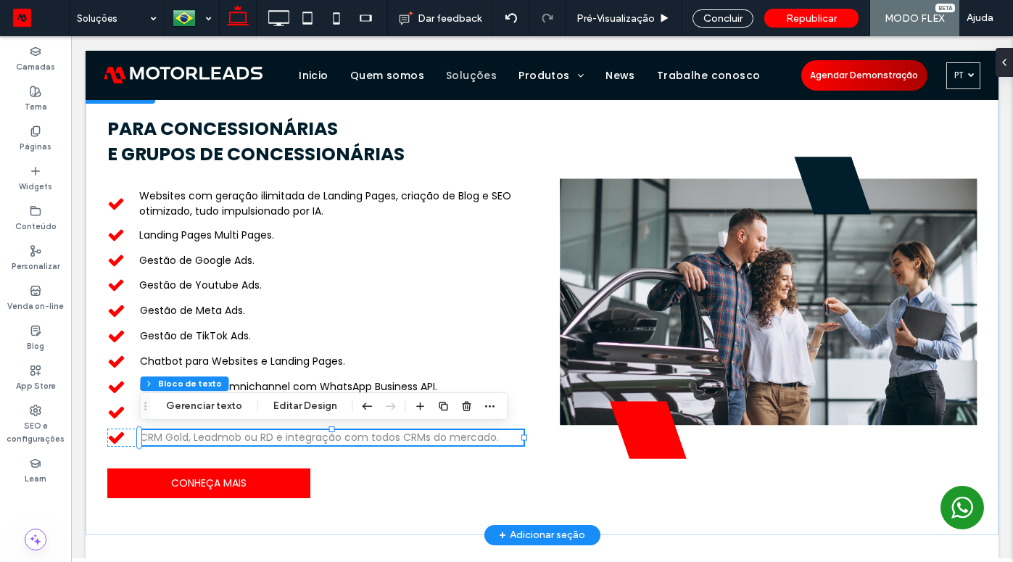
click at [294, 441] on span "CRM Gold, Leadmob ou RD e integração com todos CRMs do mercado." at bounding box center [319, 437] width 359 height 14
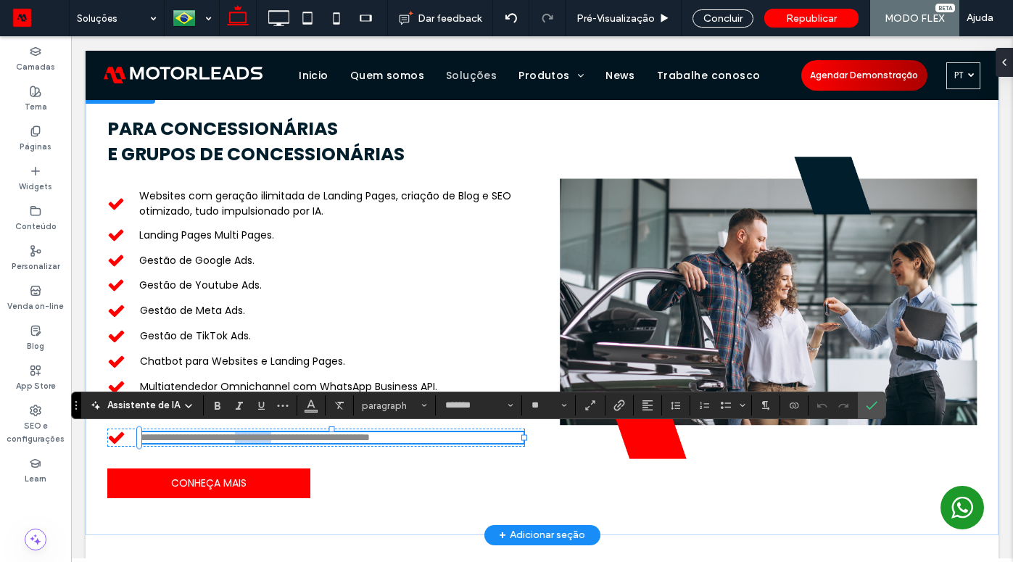
click at [294, 441] on span "**********" at bounding box center [255, 437] width 230 height 10
click at [307, 407] on icon "Cor" at bounding box center [311, 404] width 12 height 12
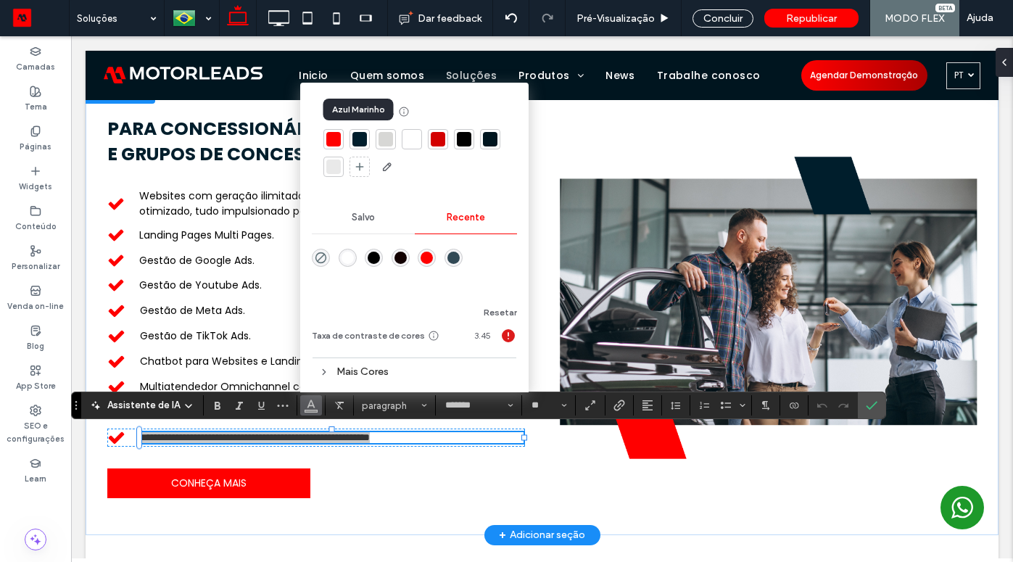
click at [355, 139] on div at bounding box center [359, 139] width 14 height 14
click at [865, 412] on span "Confirmar" at bounding box center [868, 405] width 7 height 26
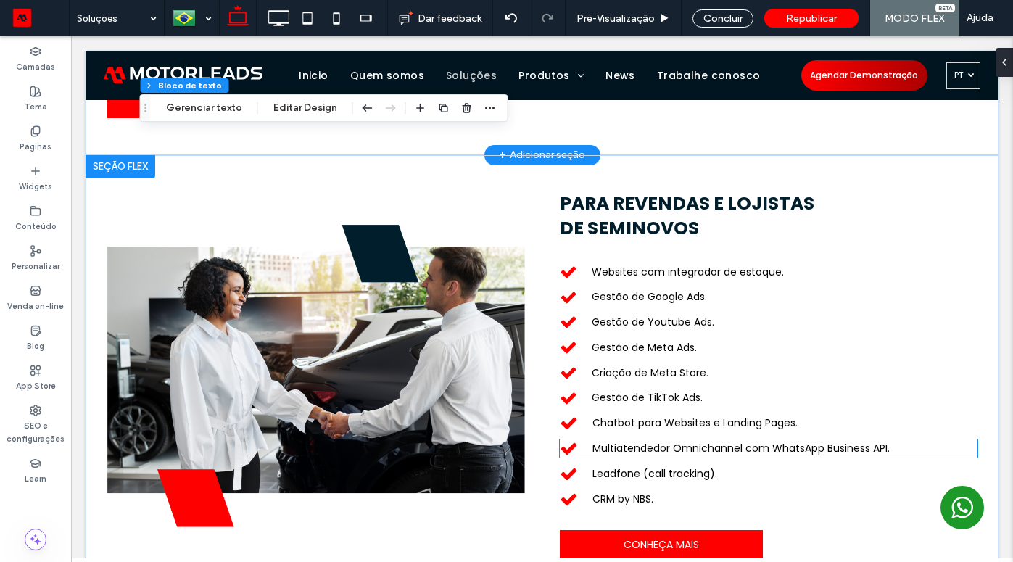
scroll to position [1013, 0]
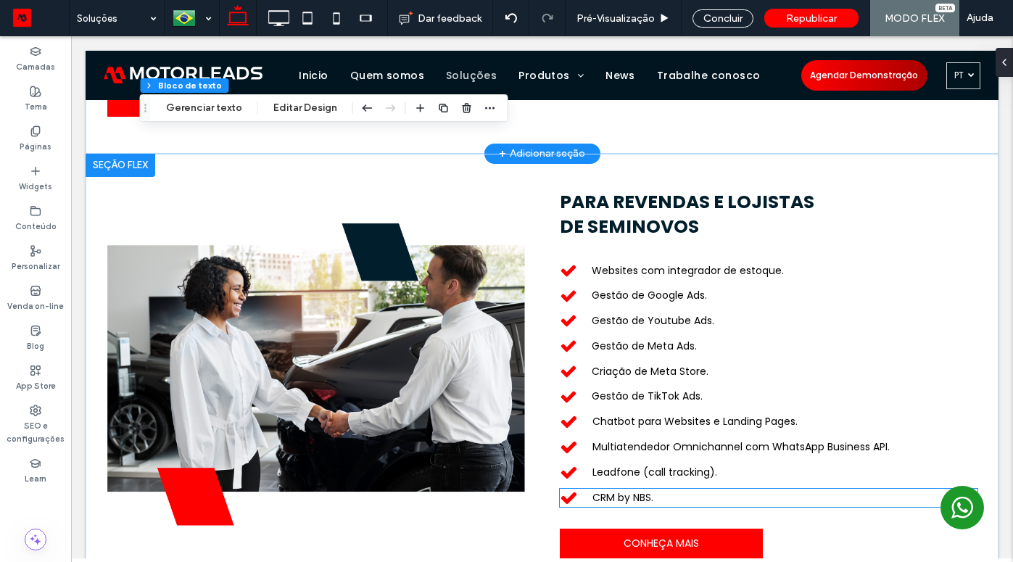
click at [625, 496] on span "CRM by NBS." at bounding box center [622, 497] width 61 height 14
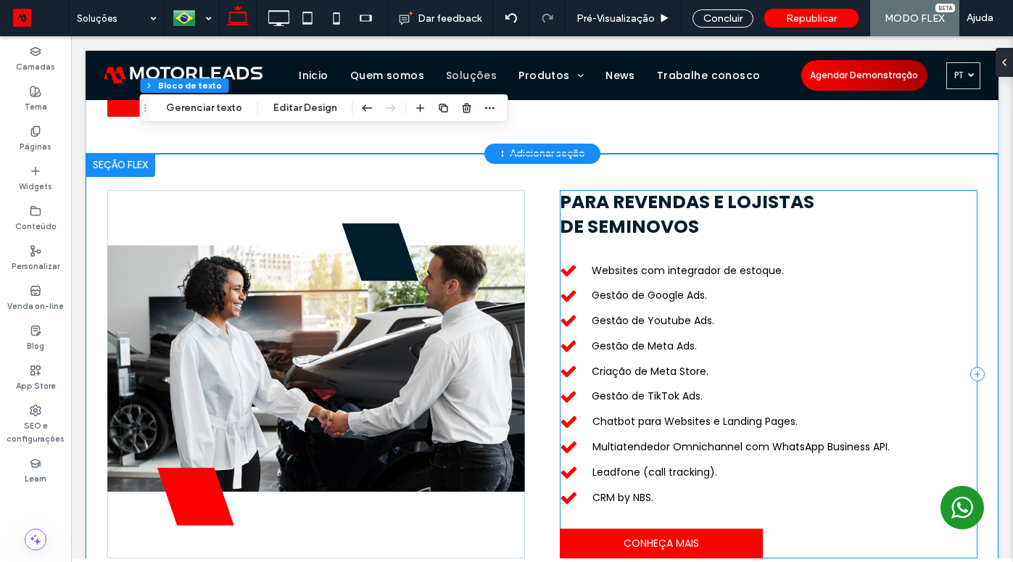
scroll to position [1049, 0]
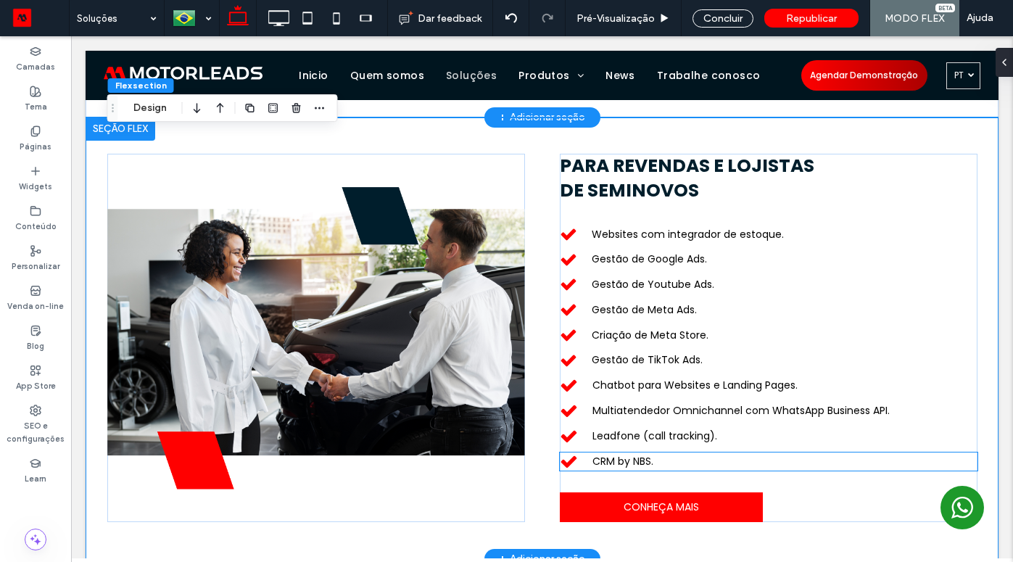
click at [620, 459] on span "CRM by NBS." at bounding box center [622, 461] width 61 height 14
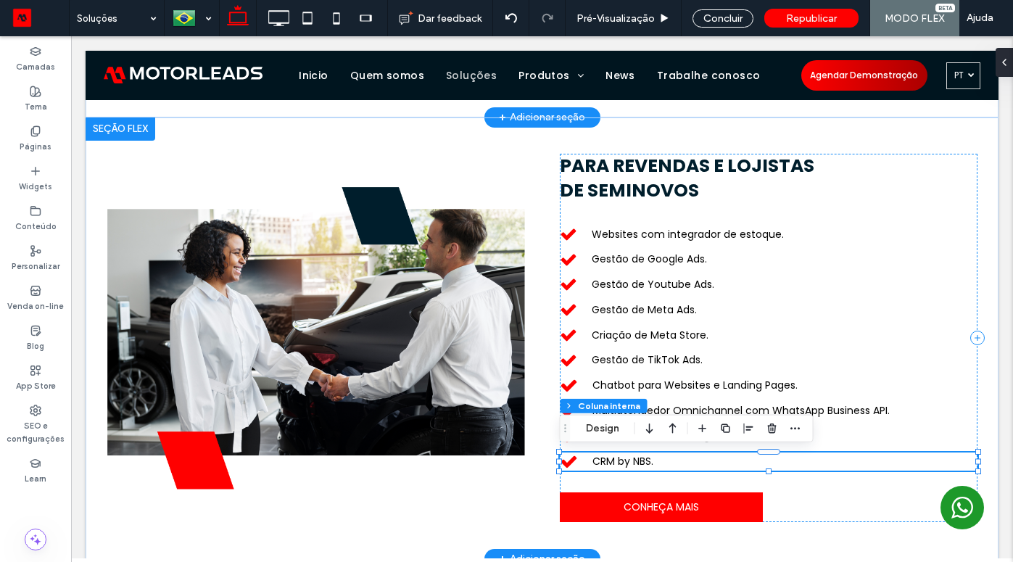
click at [620, 459] on span "CRM by NBS." at bounding box center [622, 461] width 61 height 14
type input "*******"
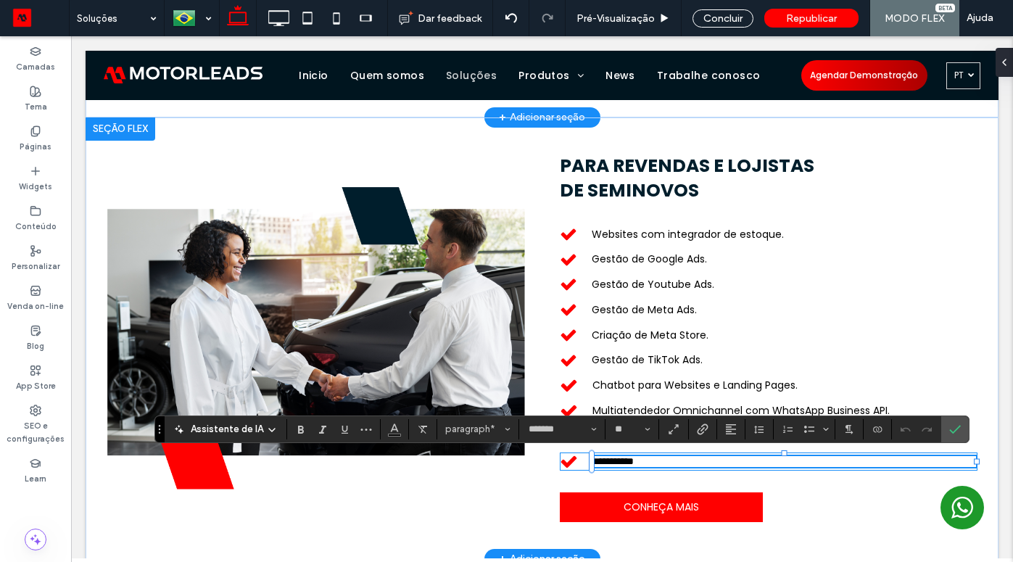
type input "**"
click at [952, 431] on use "Confirmar" at bounding box center [955, 429] width 12 height 9
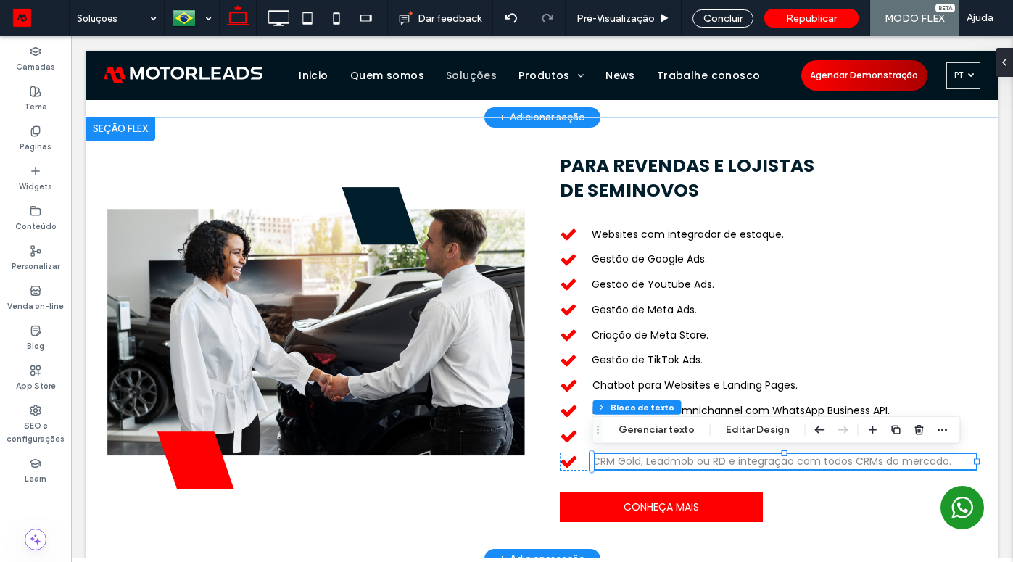
click at [836, 462] on span "CRM Gold, Leadmob ou RD e integração com todos CRMs do mercado." at bounding box center [771, 461] width 359 height 14
type input "*******"
type input "**"
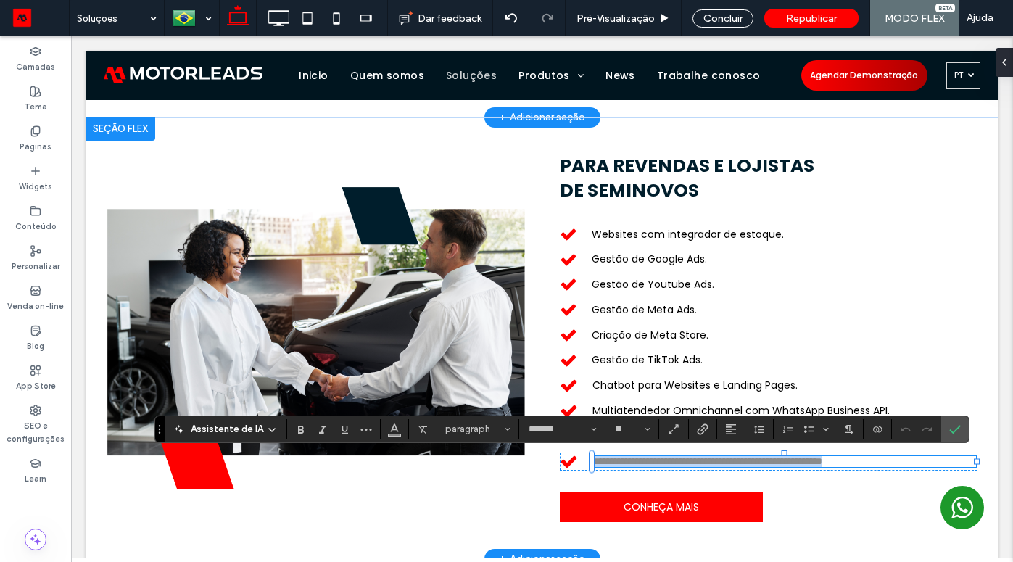
click at [822, 462] on span "**********" at bounding box center [707, 461] width 230 height 10
click at [391, 429] on use "Cor" at bounding box center [394, 427] width 8 height 8
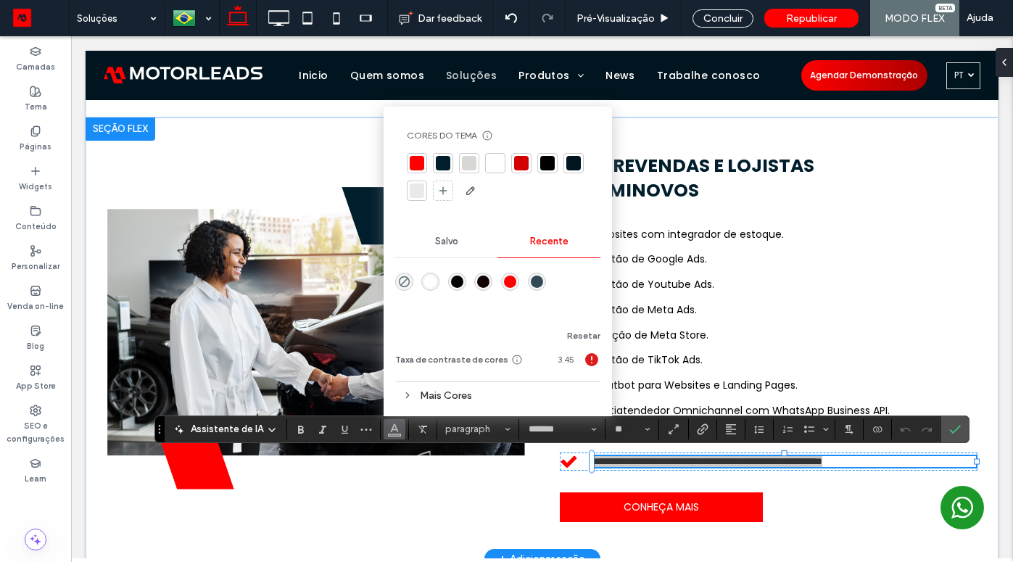
drag, startPoint x: 440, startPoint y: 162, endPoint x: 451, endPoint y: 178, distance: 18.7
click at [440, 162] on div at bounding box center [443, 163] width 14 height 14
click at [950, 433] on use "Confirmar" at bounding box center [955, 429] width 12 height 9
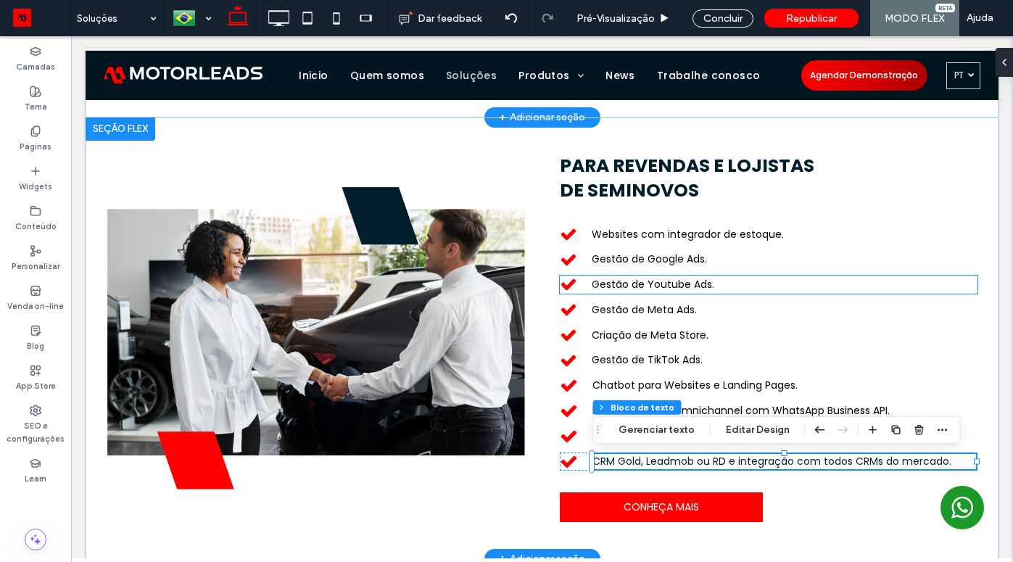
click at [833, 277] on p "Gestão de Youtube Ads." at bounding box center [783, 284] width 385 height 15
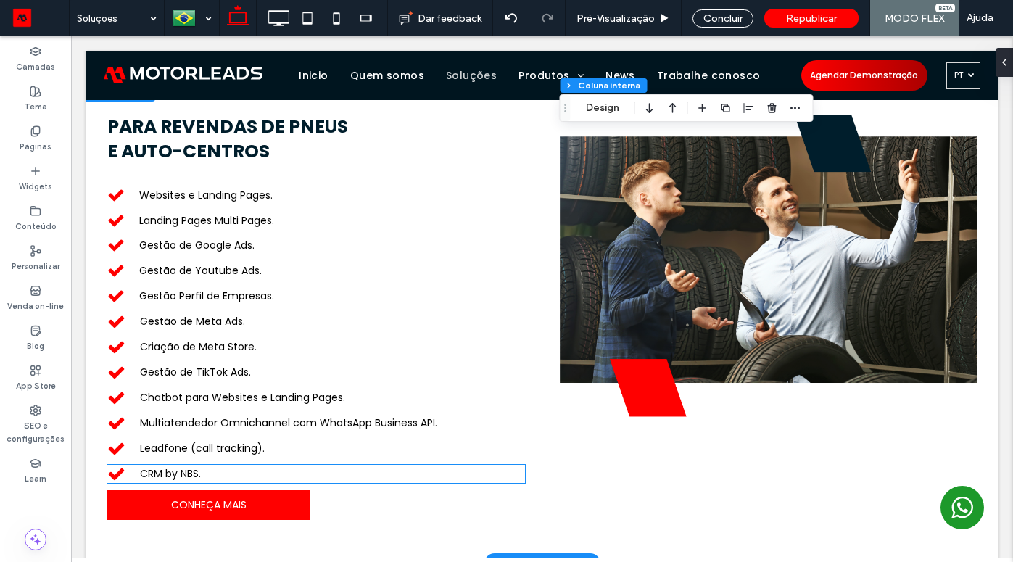
scroll to position [1545, 0]
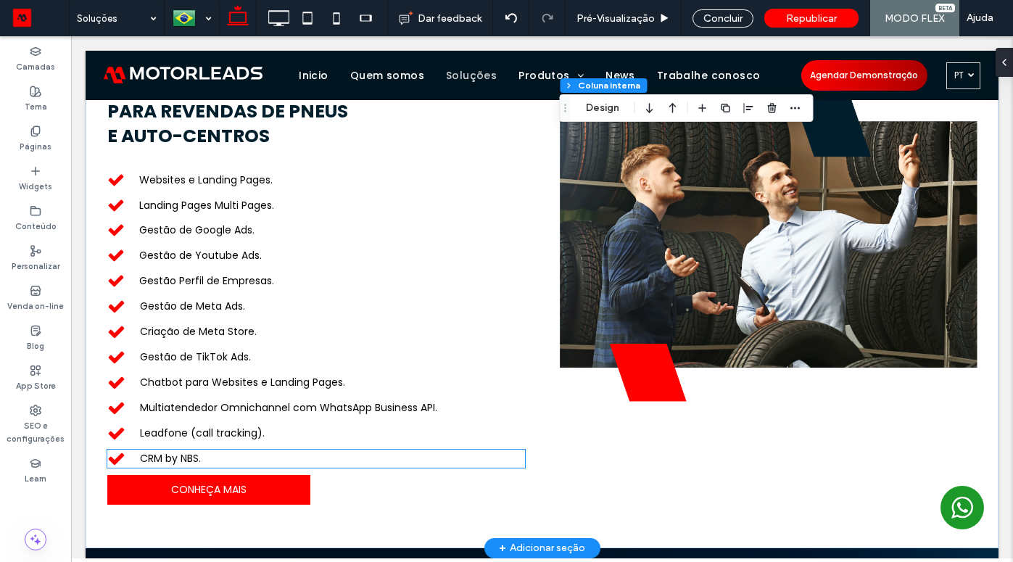
click at [193, 457] on span "CRM by NBS." at bounding box center [170, 458] width 61 height 14
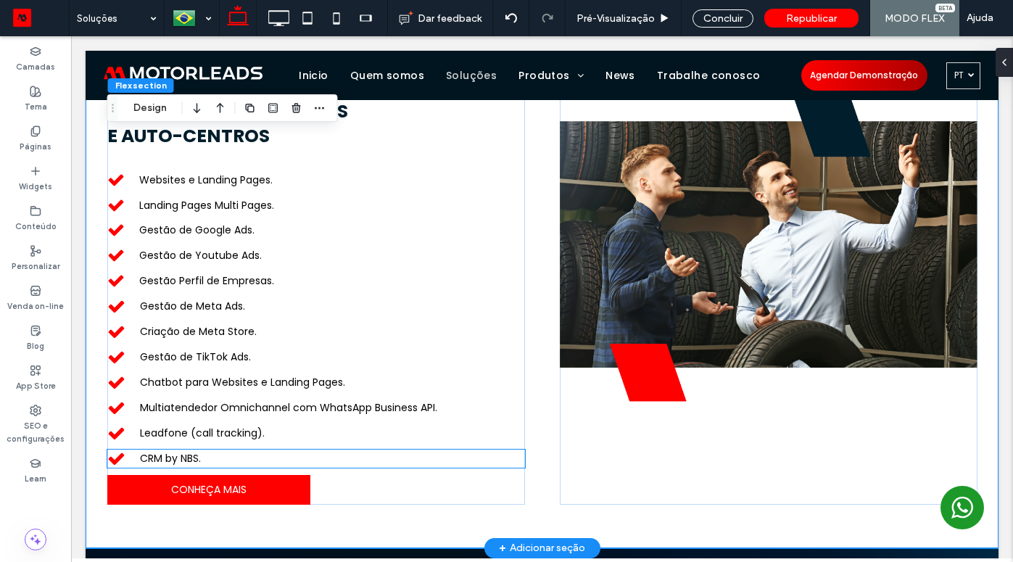
click at [181, 457] on span "CRM by NBS." at bounding box center [170, 458] width 61 height 14
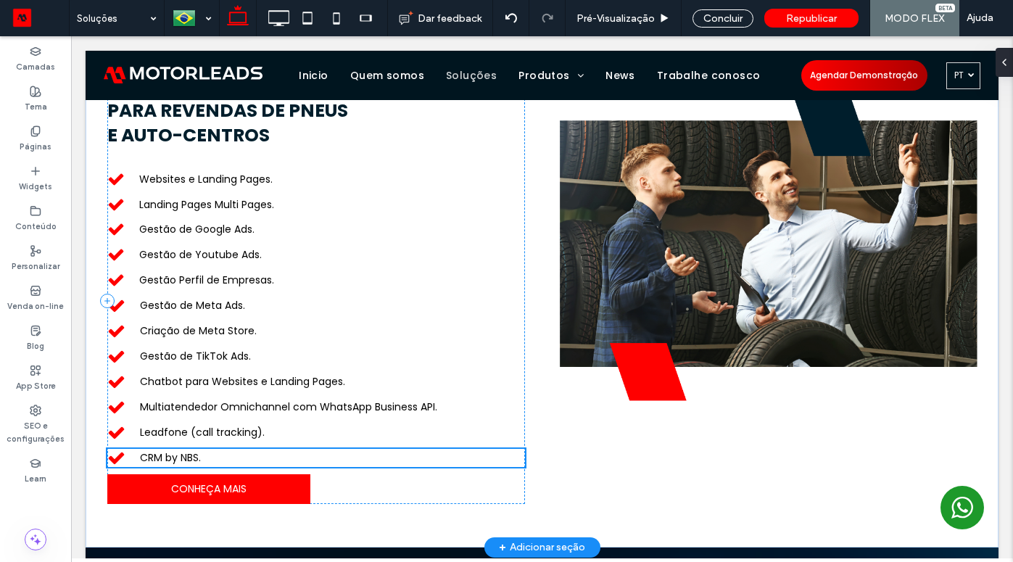
click at [181, 457] on span "CRM by NBS." at bounding box center [170, 457] width 61 height 14
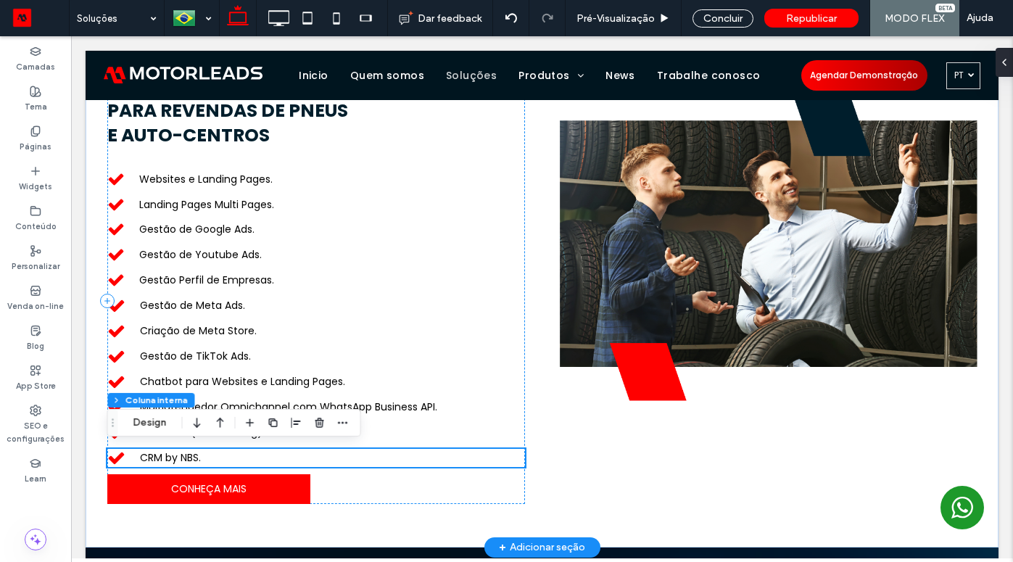
type input "*******"
type input "**"
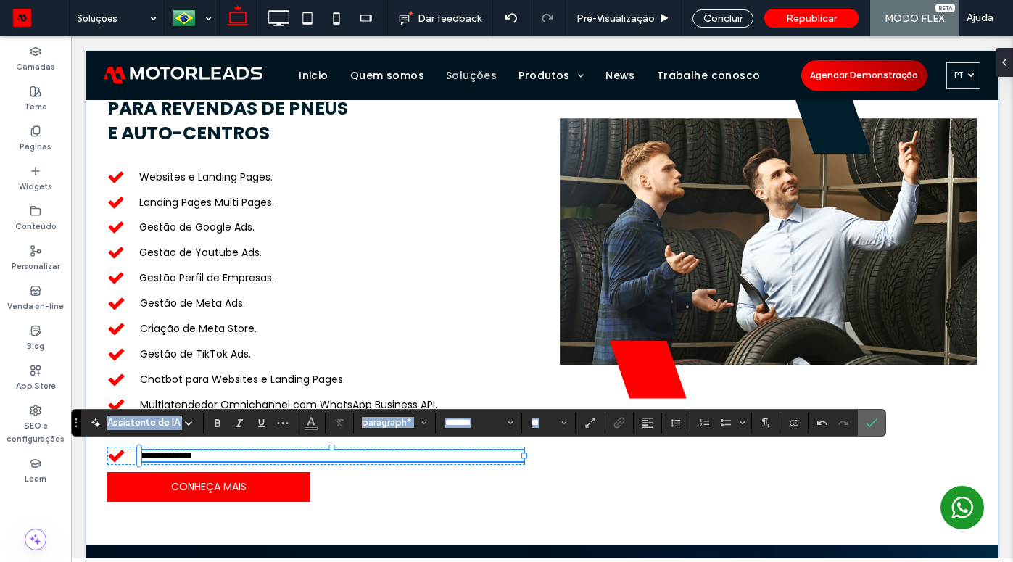
click at [868, 419] on icon "Confirmar" at bounding box center [871, 423] width 12 height 12
click at [872, 425] on icon "Confirmar" at bounding box center [871, 423] width 12 height 12
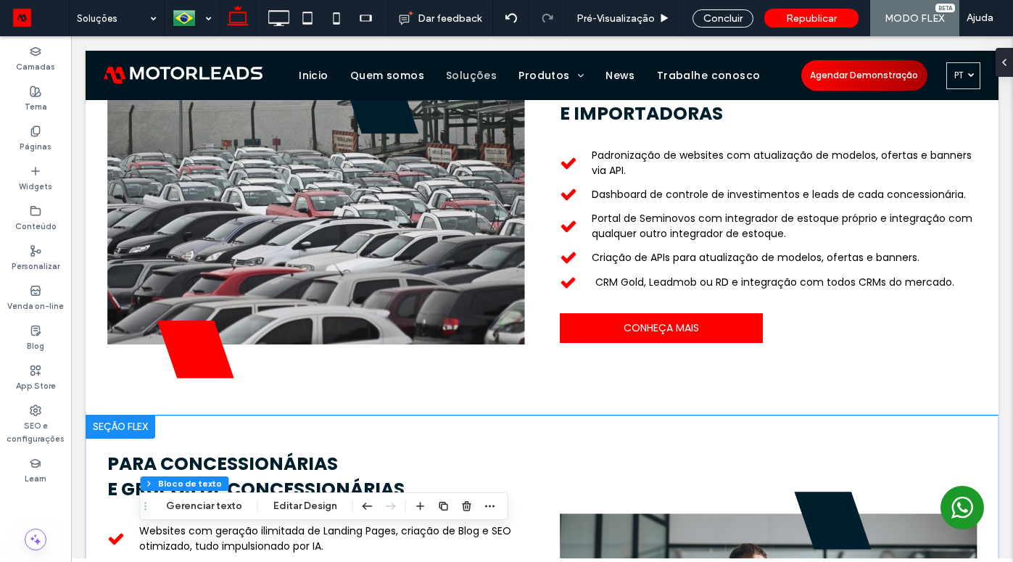
scroll to position [0, 0]
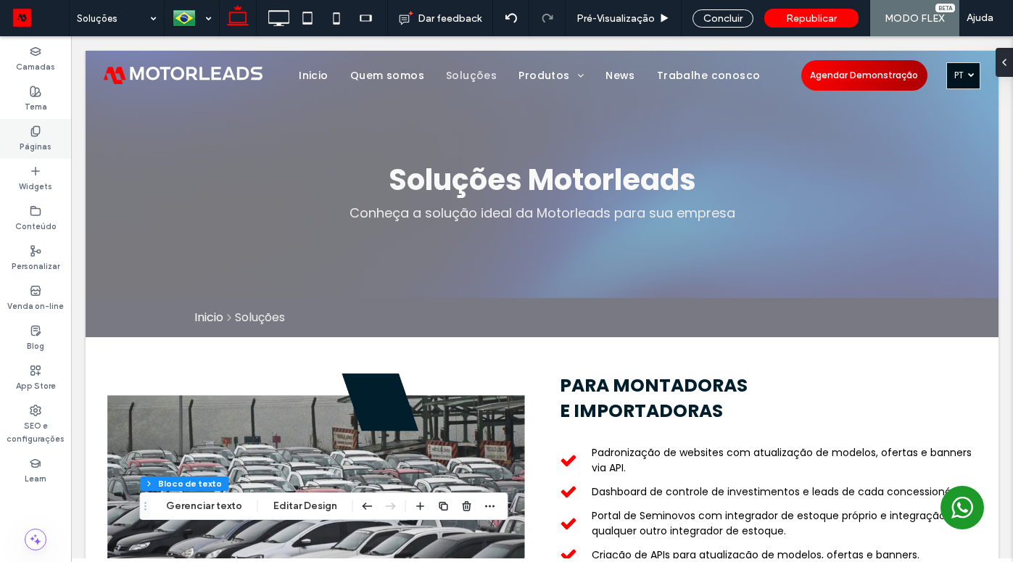
click at [36, 133] on use at bounding box center [35, 130] width 8 height 9
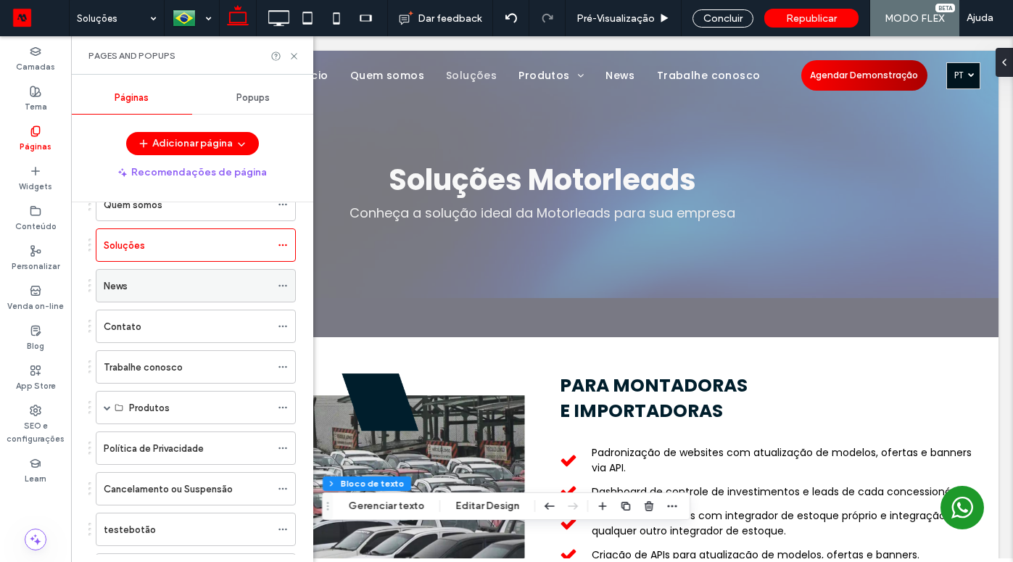
scroll to position [146, 0]
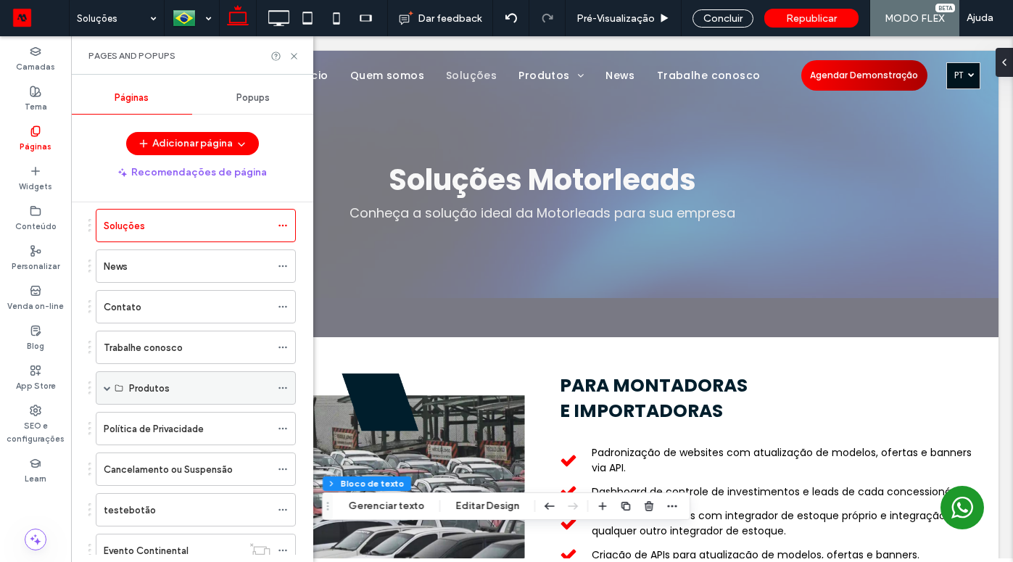
click at [108, 388] on span at bounding box center [107, 387] width 7 height 7
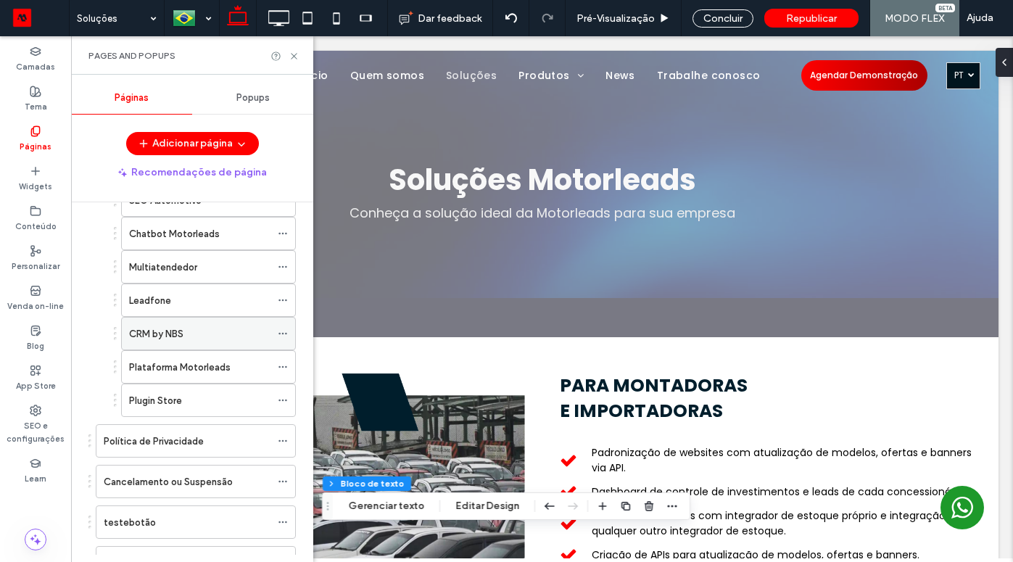
scroll to position [468, 0]
click at [165, 330] on label "CRM by NBS" at bounding box center [156, 332] width 54 height 25
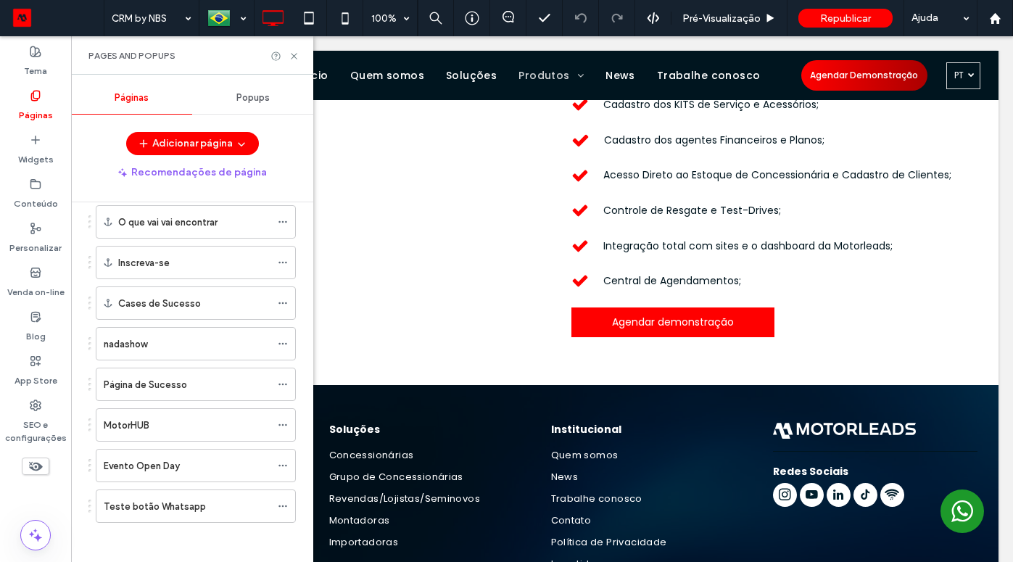
scroll to position [1096, 0]
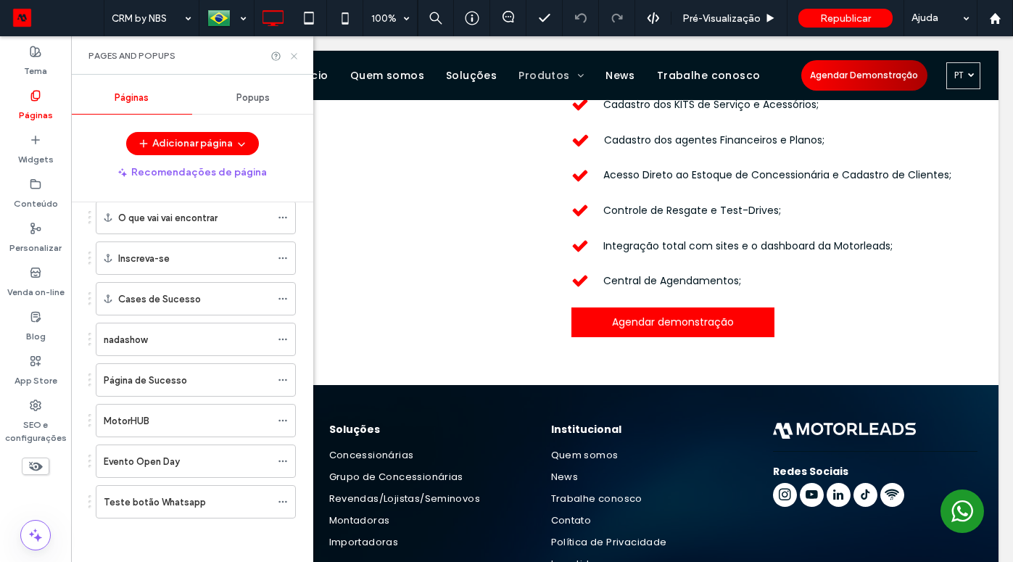
click at [294, 56] on use at bounding box center [294, 56] width 6 height 6
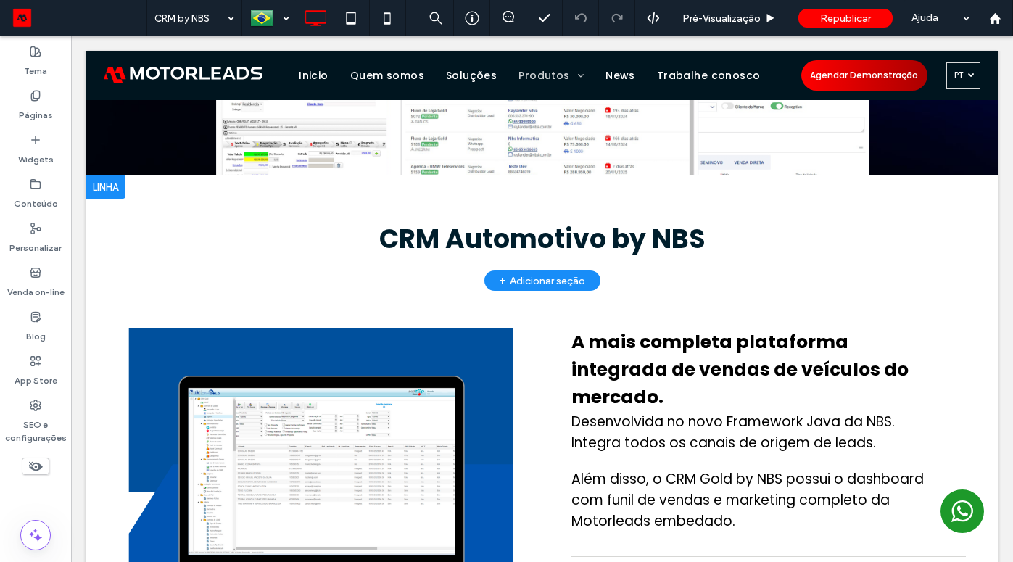
scroll to position [216, 0]
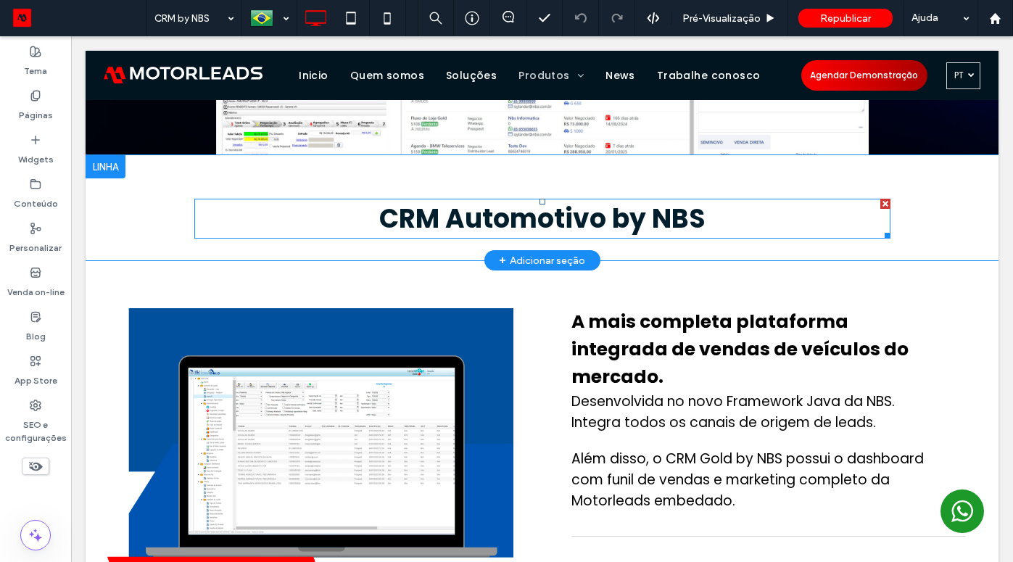
click at [458, 214] on strong "CRM Automotivo by NBS" at bounding box center [542, 218] width 326 height 37
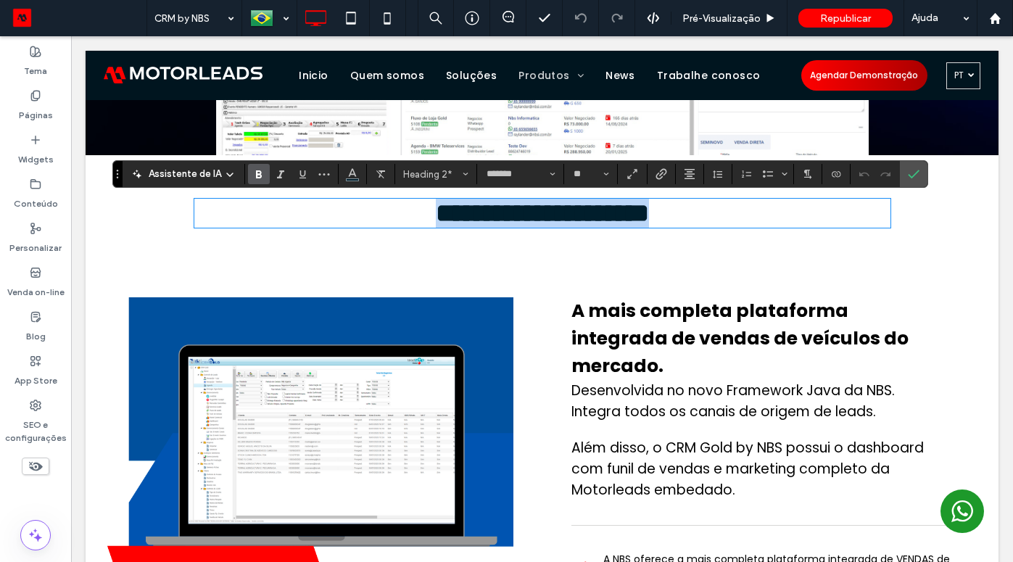
click at [616, 220] on strong "**********" at bounding box center [542, 213] width 213 height 26
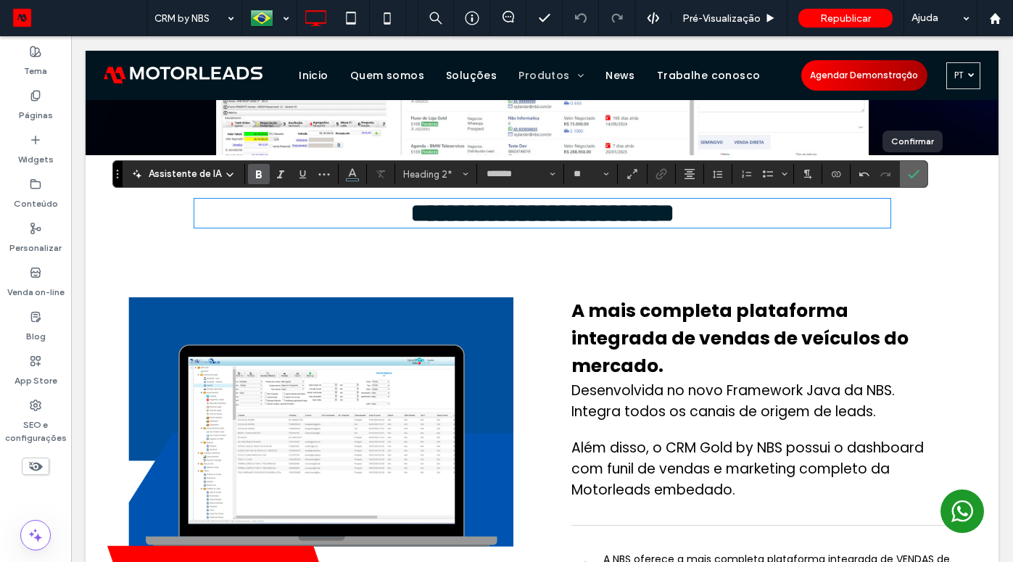
drag, startPoint x: 907, startPoint y: 168, endPoint x: 836, endPoint y: 138, distance: 77.3
click at [907, 168] on icon "Confirmar" at bounding box center [913, 174] width 12 height 12
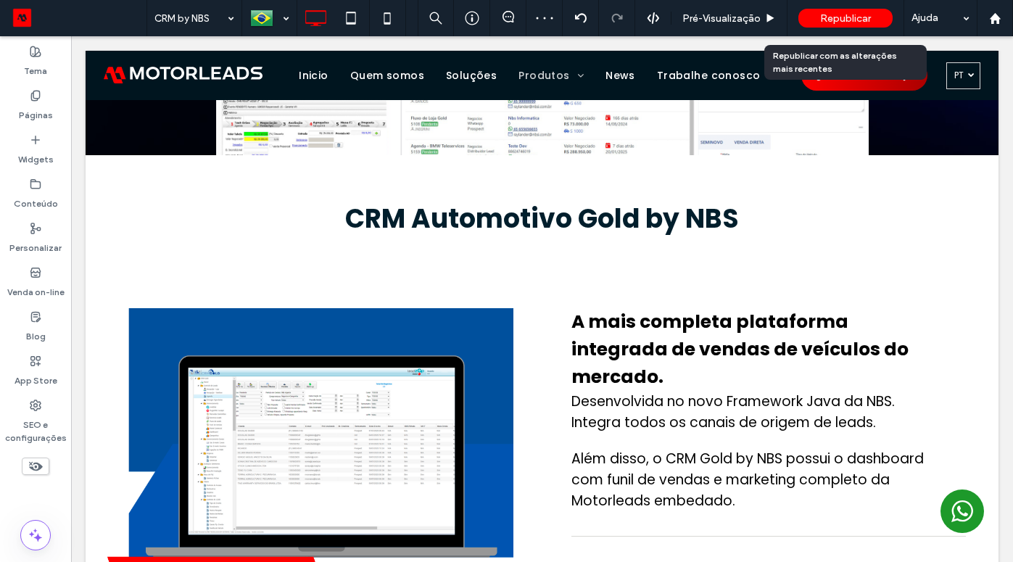
click at [848, 18] on span "Republicar" at bounding box center [845, 18] width 51 height 12
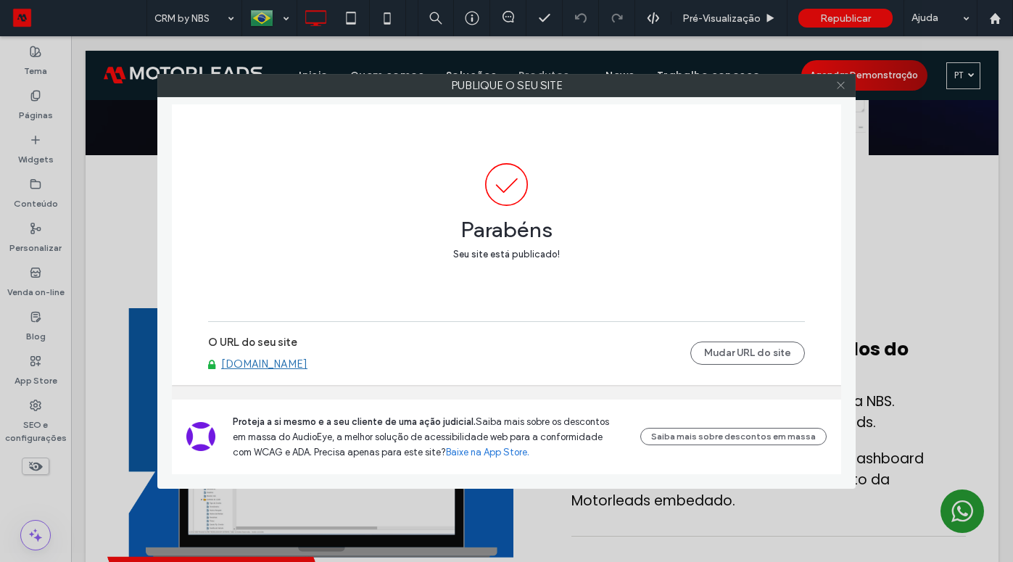
click at [841, 86] on use at bounding box center [839, 85] width 7 height 7
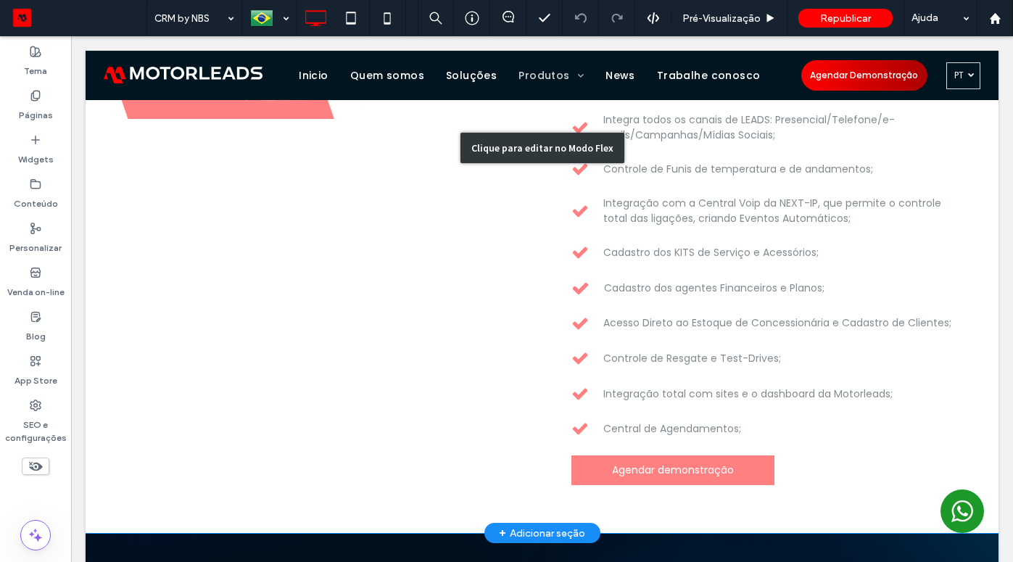
scroll to position [0, 0]
